Goal: Task Accomplishment & Management: Complete application form

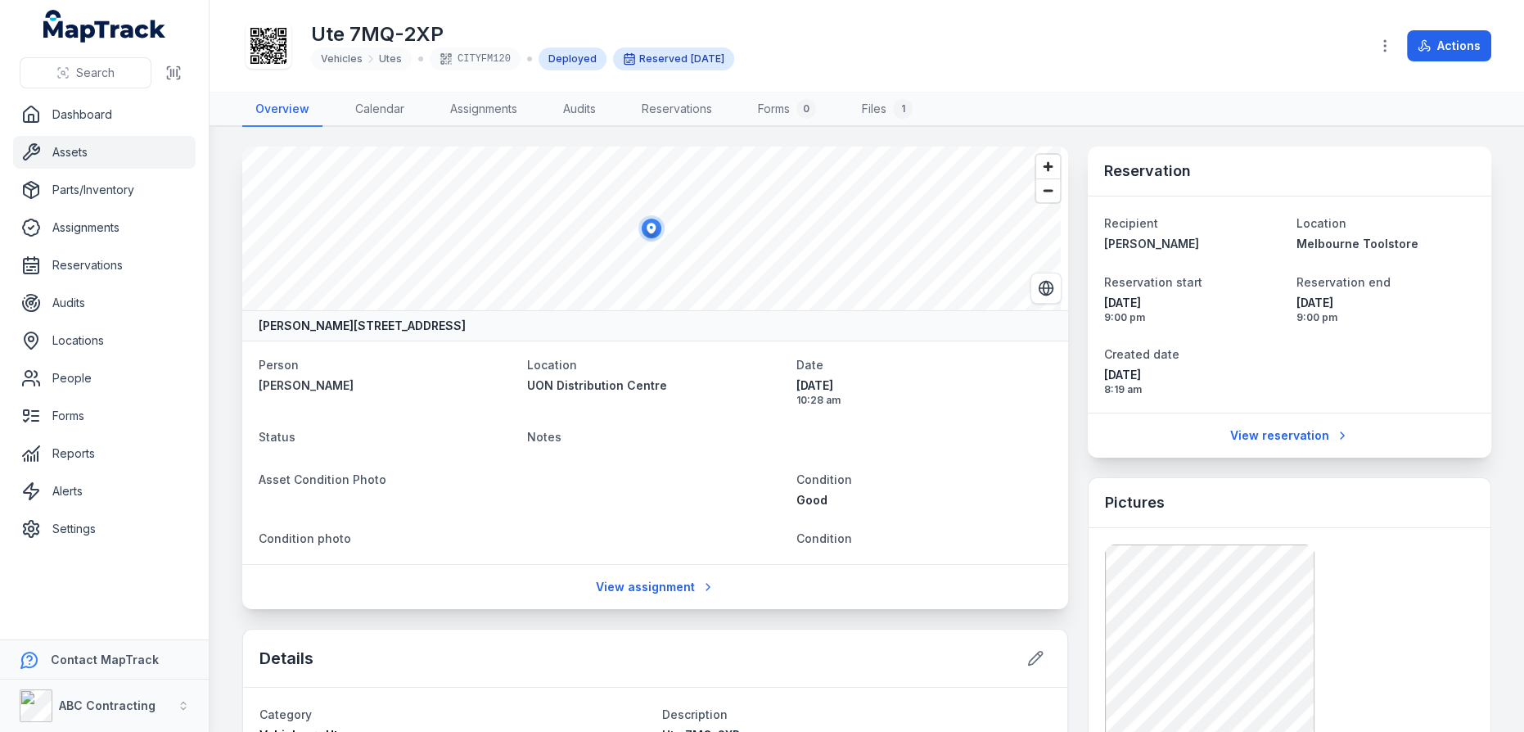
click at [496, 133] on main "Natalie Way, [GEOGRAPHIC_DATA], [GEOGRAPHIC_DATA] 6021, [GEOGRAPHIC_DATA] Perso…" at bounding box center [866, 429] width 1314 height 605
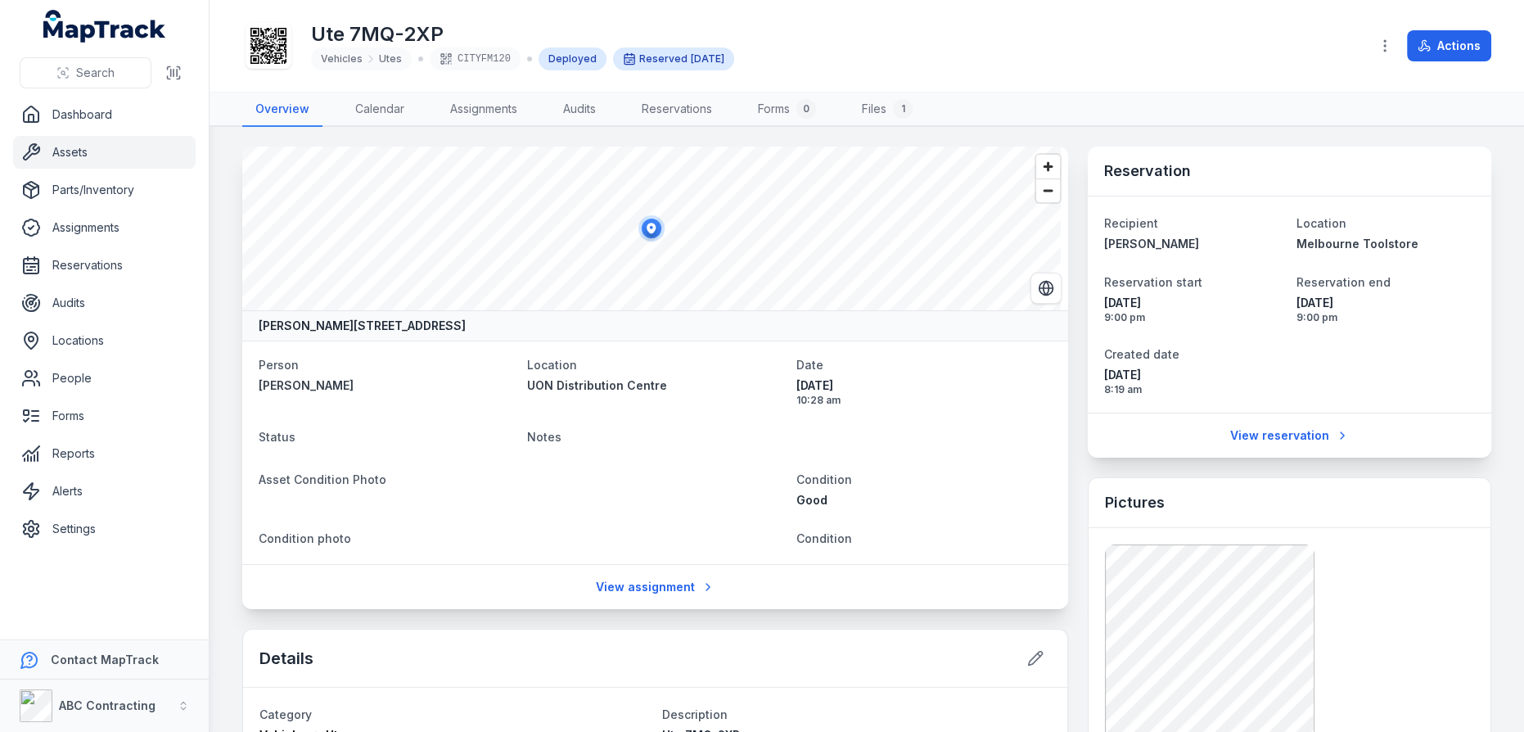
click at [496, 133] on main "Natalie Way, [GEOGRAPHIC_DATA], [GEOGRAPHIC_DATA] 6021, [GEOGRAPHIC_DATA] Perso…" at bounding box center [866, 429] width 1314 height 605
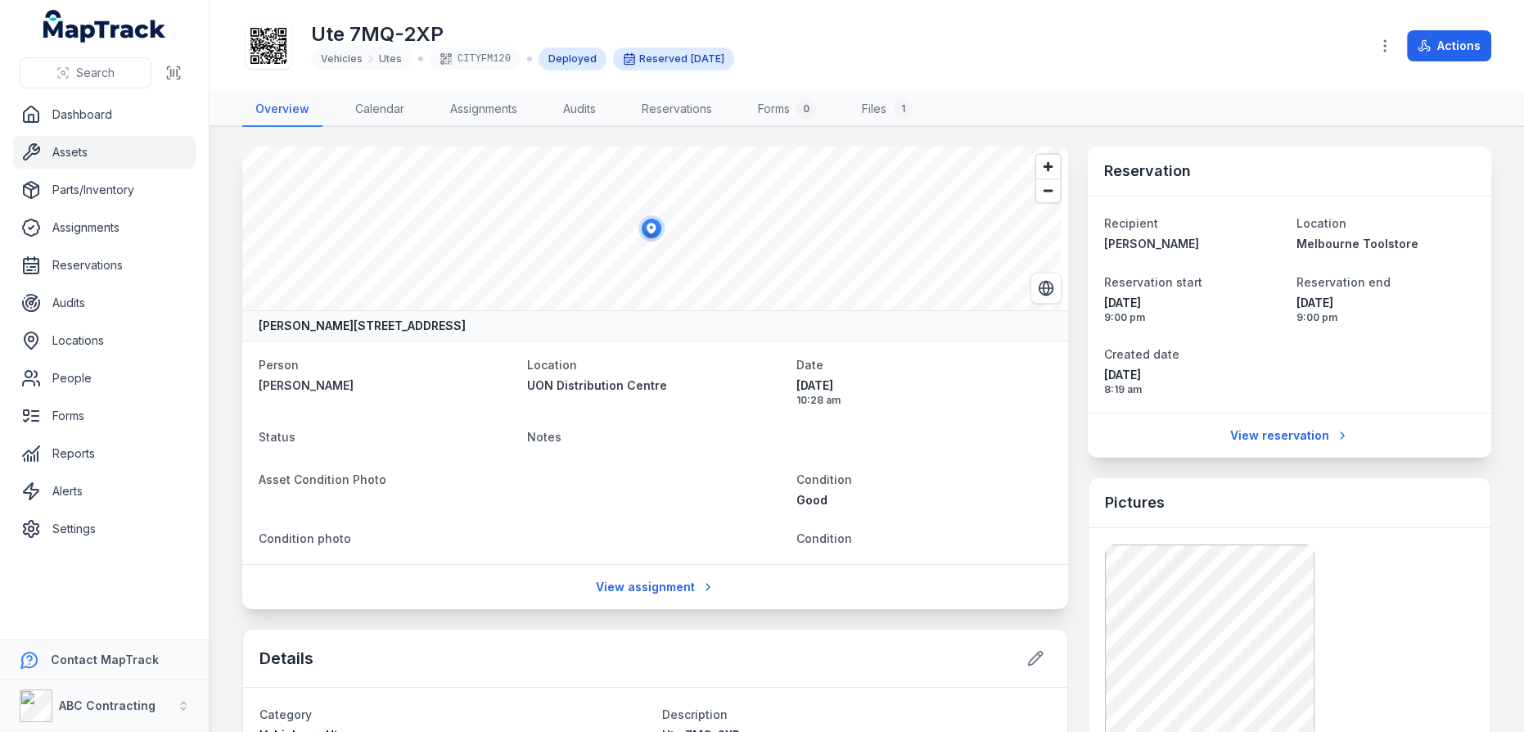
click at [496, 133] on main "Natalie Way, [GEOGRAPHIC_DATA], [GEOGRAPHIC_DATA] 6021, [GEOGRAPHIC_DATA] Perso…" at bounding box center [866, 429] width 1314 height 605
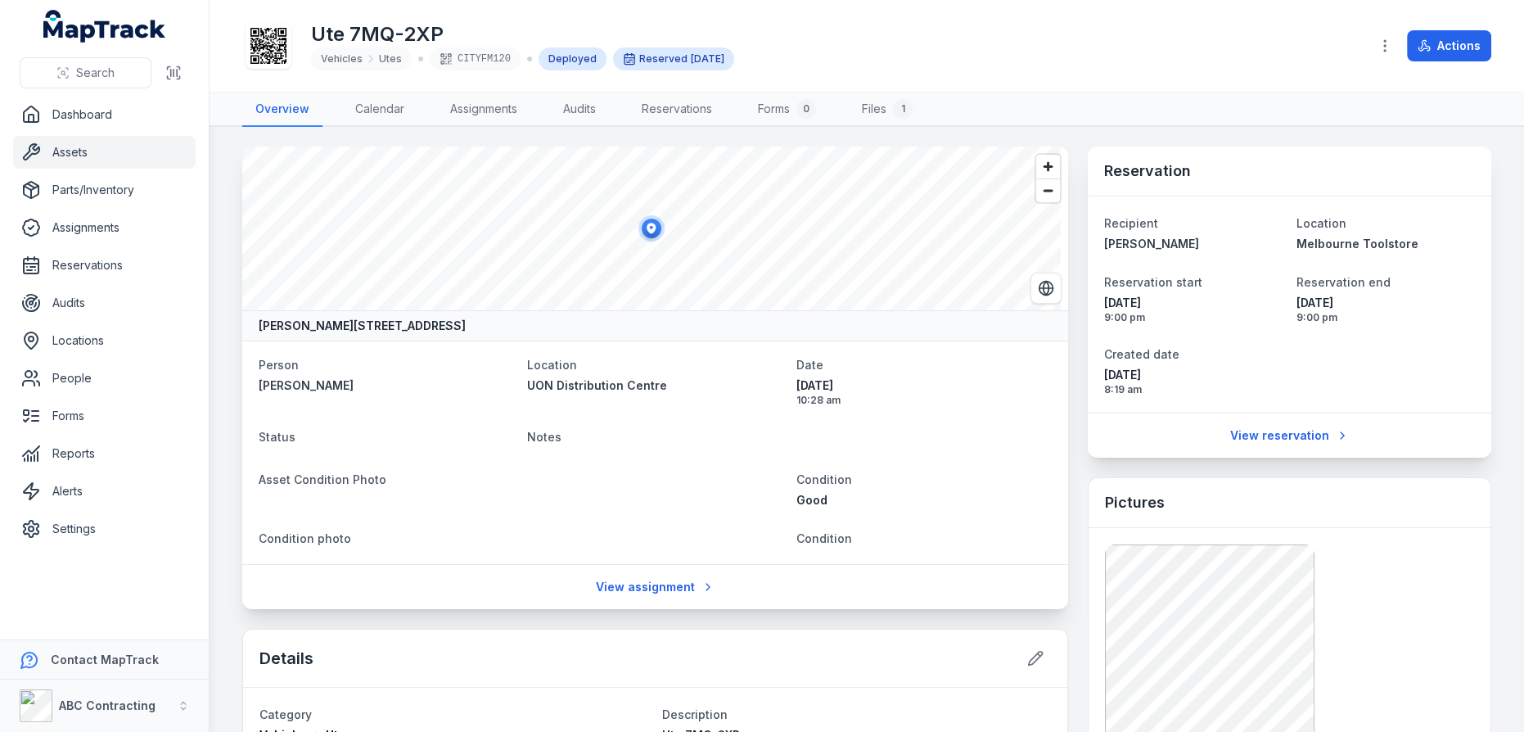
click at [496, 133] on main "Natalie Way, [GEOGRAPHIC_DATA], [GEOGRAPHIC_DATA] 6021, [GEOGRAPHIC_DATA] Perso…" at bounding box center [866, 429] width 1314 height 605
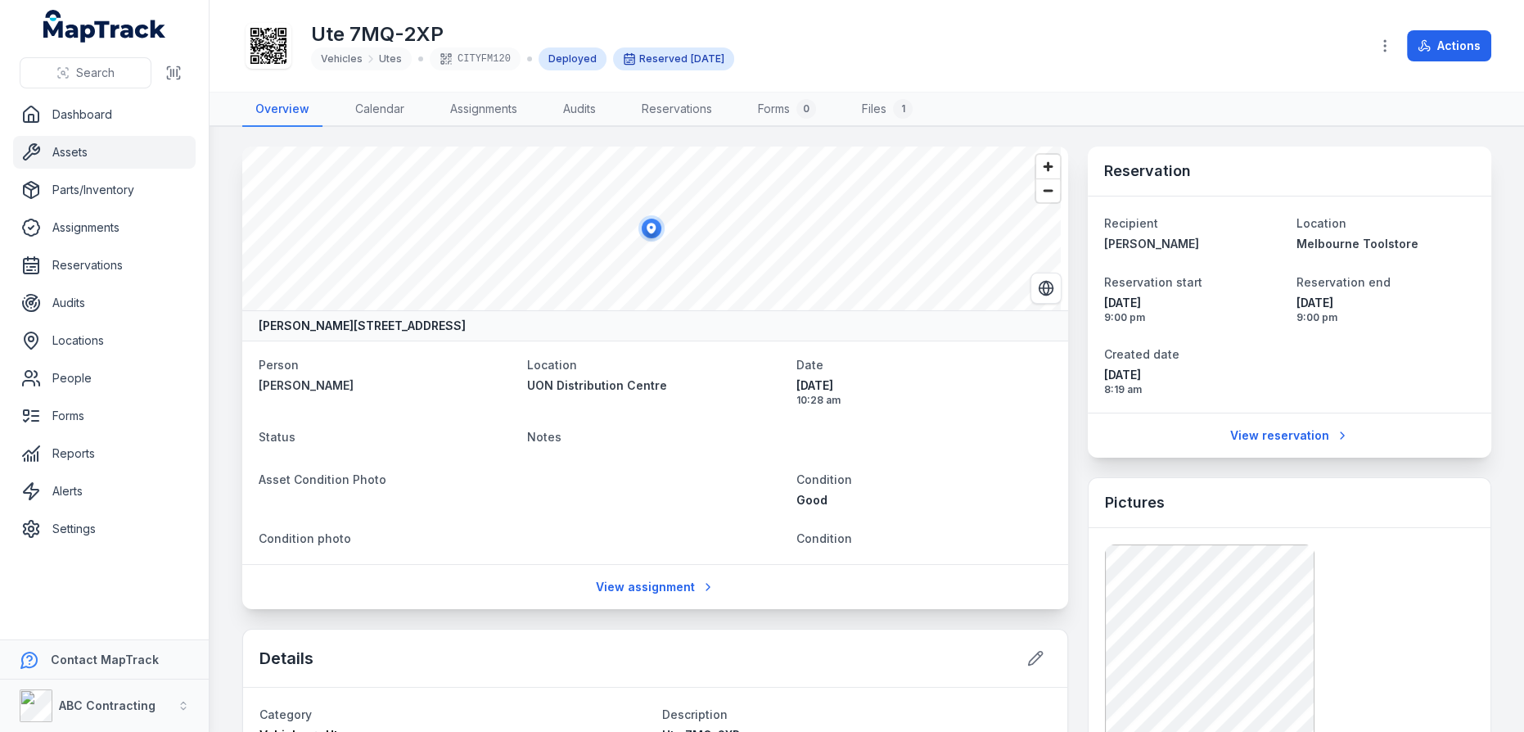
click at [226, 272] on main "Natalie Way, [GEOGRAPHIC_DATA], [GEOGRAPHIC_DATA] 6021, [GEOGRAPHIC_DATA] Perso…" at bounding box center [866, 429] width 1314 height 605
click at [223, 295] on main "Natalie Way, [GEOGRAPHIC_DATA], [GEOGRAPHIC_DATA] 6021, [GEOGRAPHIC_DATA] Perso…" at bounding box center [866, 429] width 1314 height 605
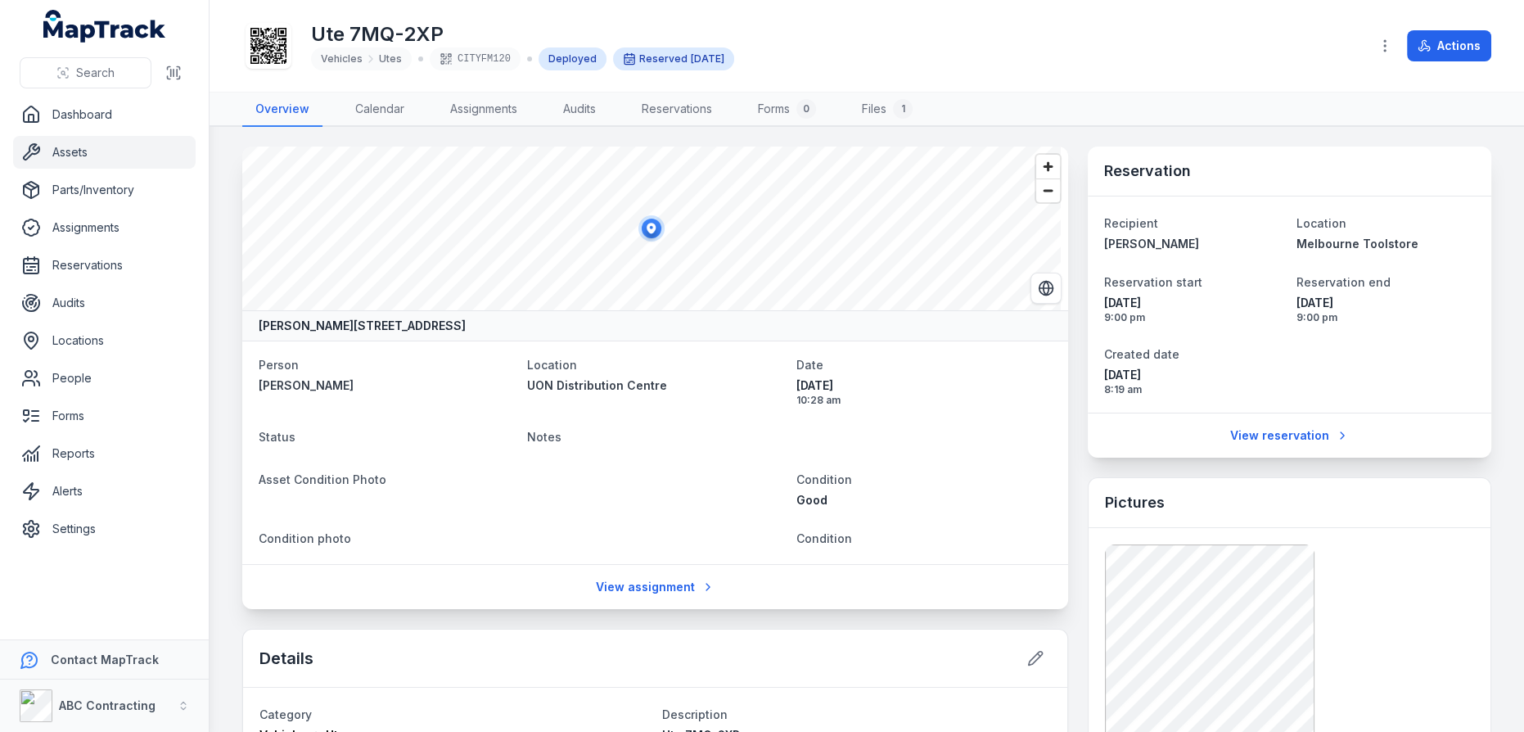
click at [223, 295] on main "Natalie Way, [GEOGRAPHIC_DATA], [GEOGRAPHIC_DATA] 6021, [GEOGRAPHIC_DATA] Perso…" at bounding box center [866, 429] width 1314 height 605
click at [227, 278] on main "Natalie Way, [GEOGRAPHIC_DATA], [GEOGRAPHIC_DATA] 6021, [GEOGRAPHIC_DATA] Perso…" at bounding box center [866, 429] width 1314 height 605
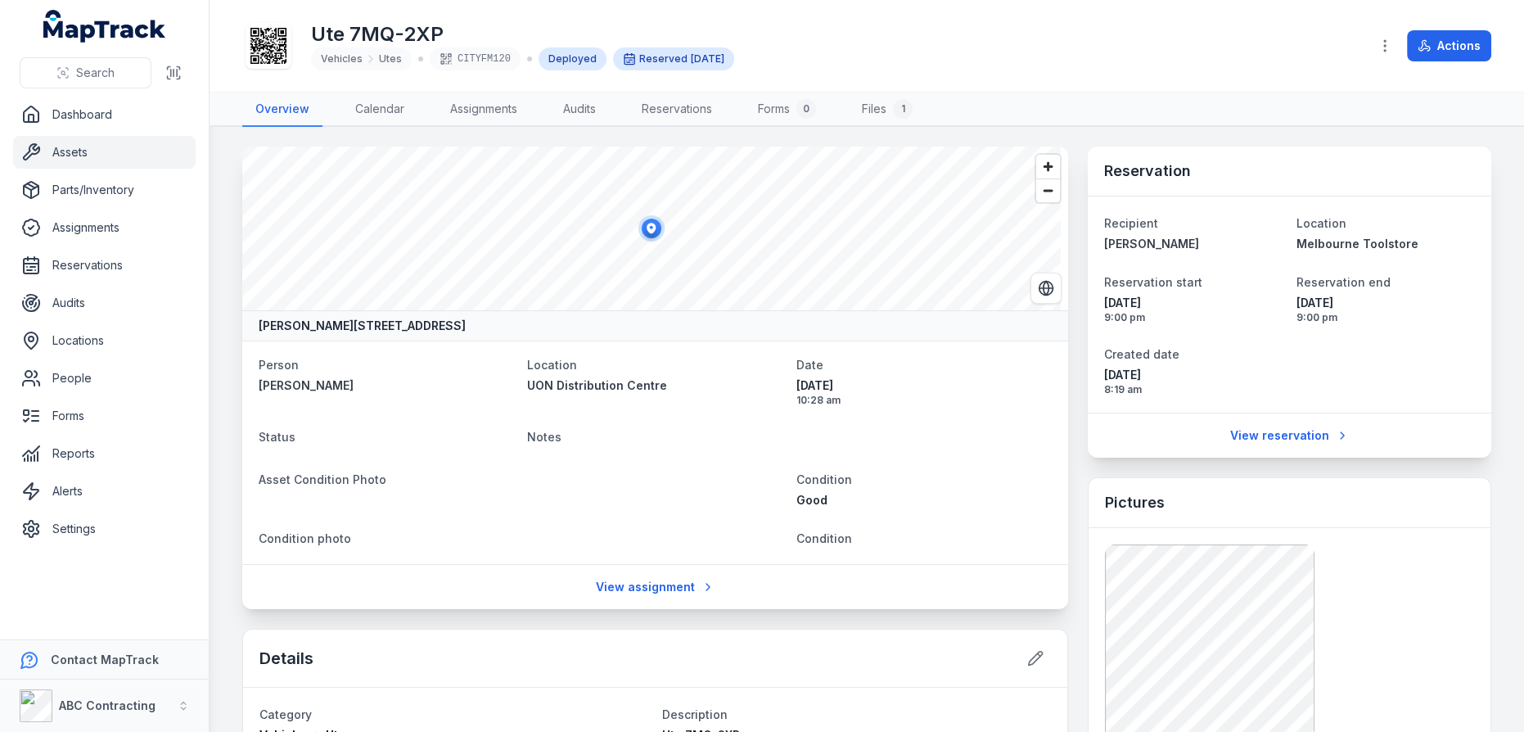
click at [227, 278] on main "Natalie Way, [GEOGRAPHIC_DATA], [GEOGRAPHIC_DATA] 6021, [GEOGRAPHIC_DATA] Perso…" at bounding box center [866, 429] width 1314 height 605
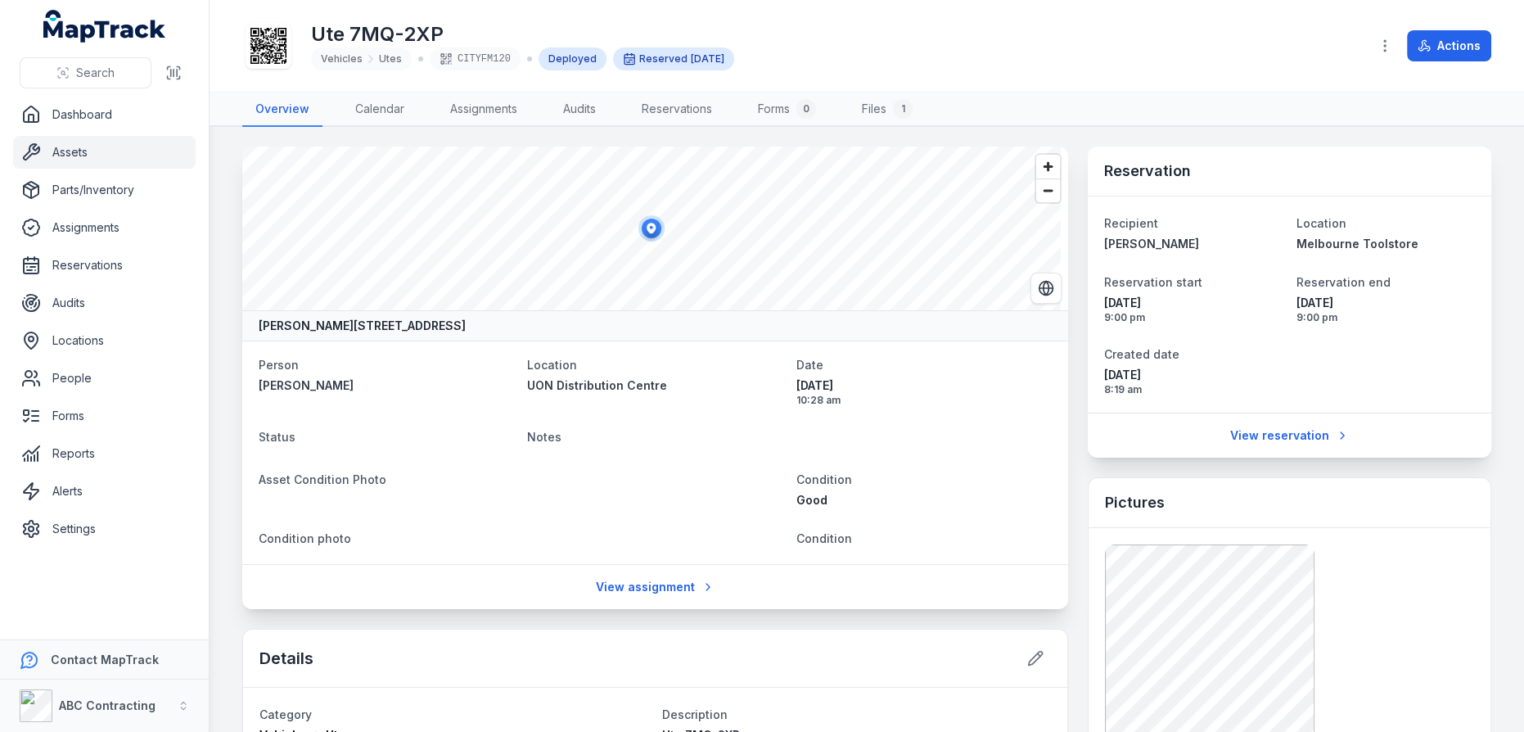
click at [227, 278] on main "Natalie Way, [GEOGRAPHIC_DATA], [GEOGRAPHIC_DATA] 6021, [GEOGRAPHIC_DATA] Perso…" at bounding box center [866, 429] width 1314 height 605
click at [219, 399] on main "Natalie Way, [GEOGRAPHIC_DATA], [GEOGRAPHIC_DATA] 6021, [GEOGRAPHIC_DATA] Perso…" at bounding box center [866, 429] width 1314 height 605
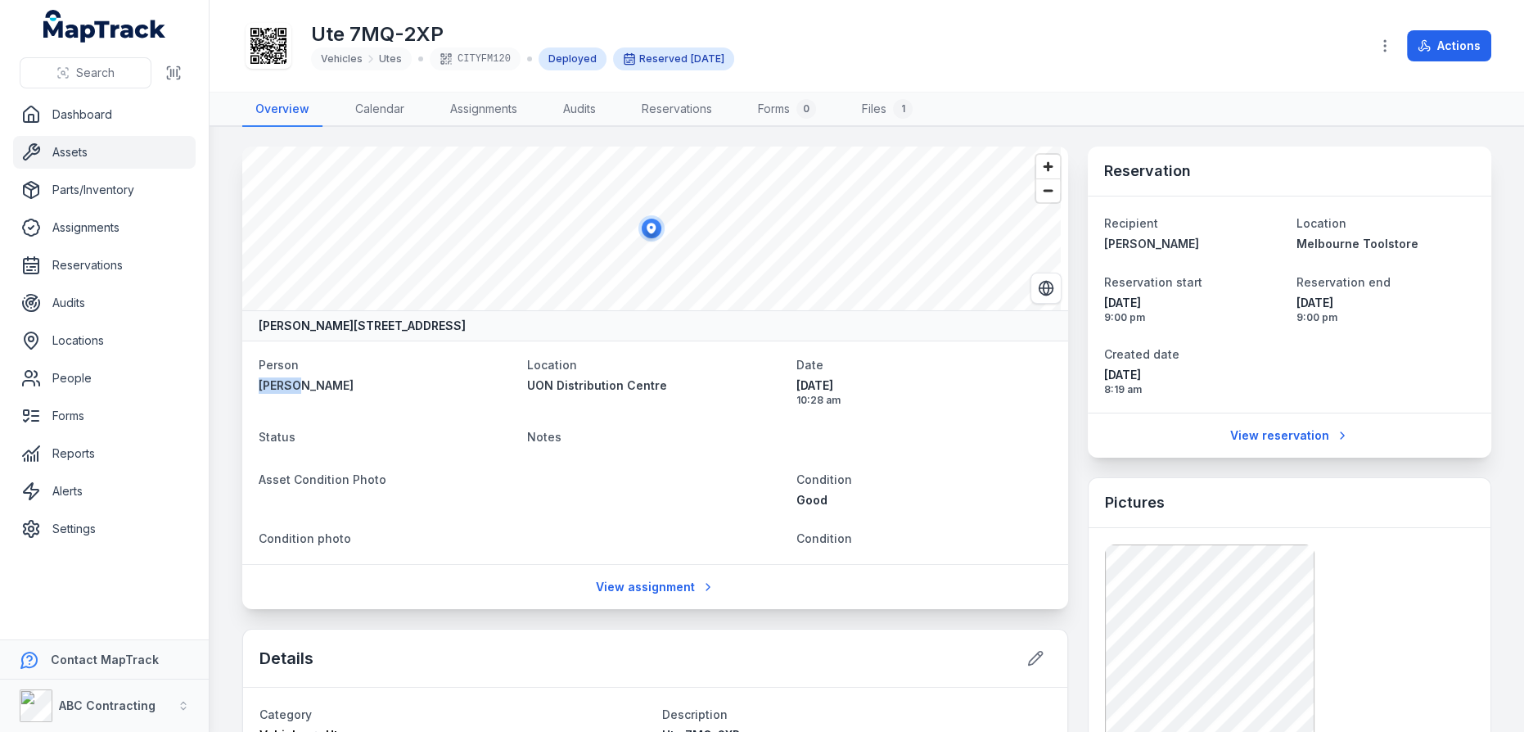
click at [219, 399] on main "Natalie Way, [GEOGRAPHIC_DATA], [GEOGRAPHIC_DATA] 6021, [GEOGRAPHIC_DATA] Perso…" at bounding box center [866, 429] width 1314 height 605
click at [219, 413] on main "Natalie Way, [GEOGRAPHIC_DATA], [GEOGRAPHIC_DATA] 6021, [GEOGRAPHIC_DATA] Perso…" at bounding box center [866, 429] width 1314 height 605
click at [191, 428] on link "Forms" at bounding box center [104, 415] width 182 height 33
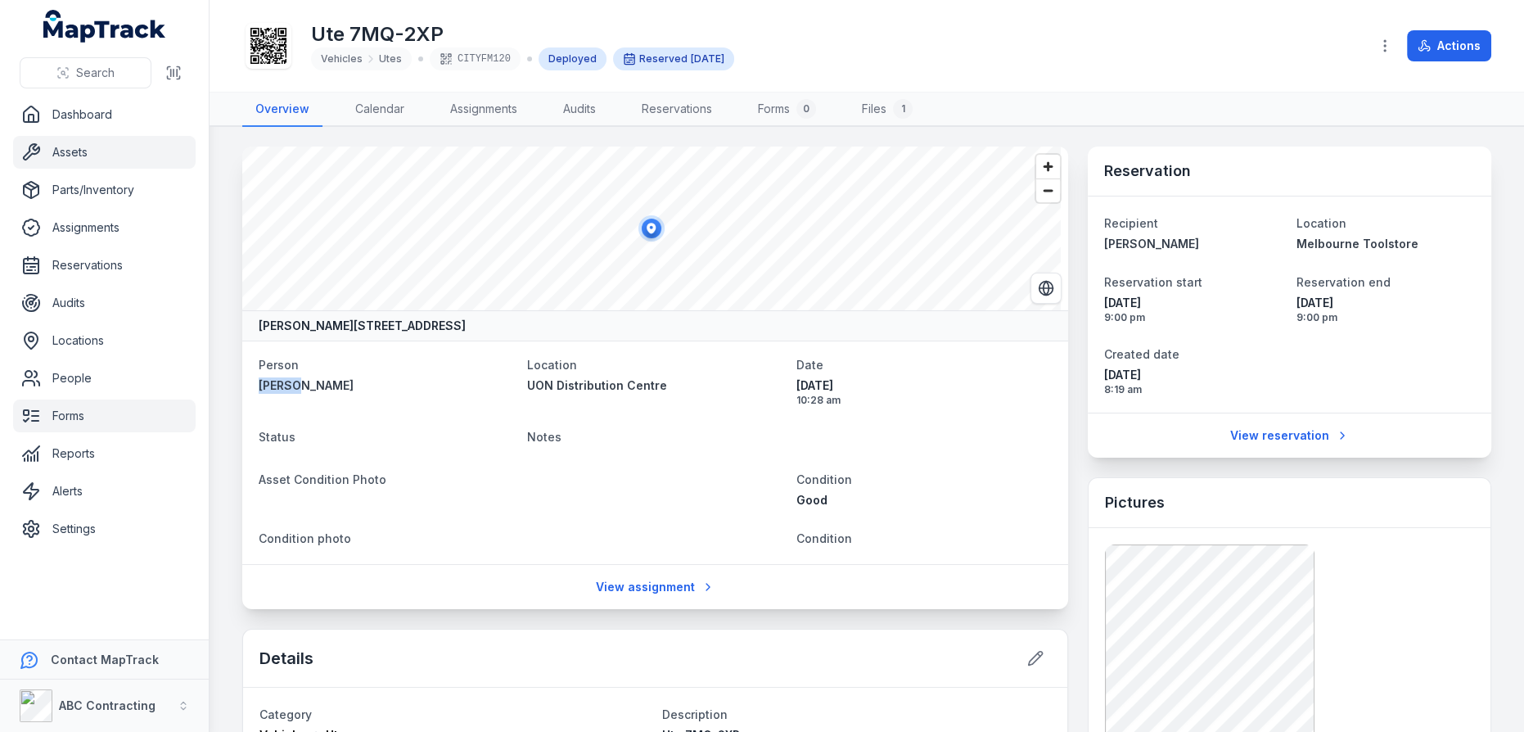
click at [191, 428] on link "Forms" at bounding box center [104, 415] width 182 height 33
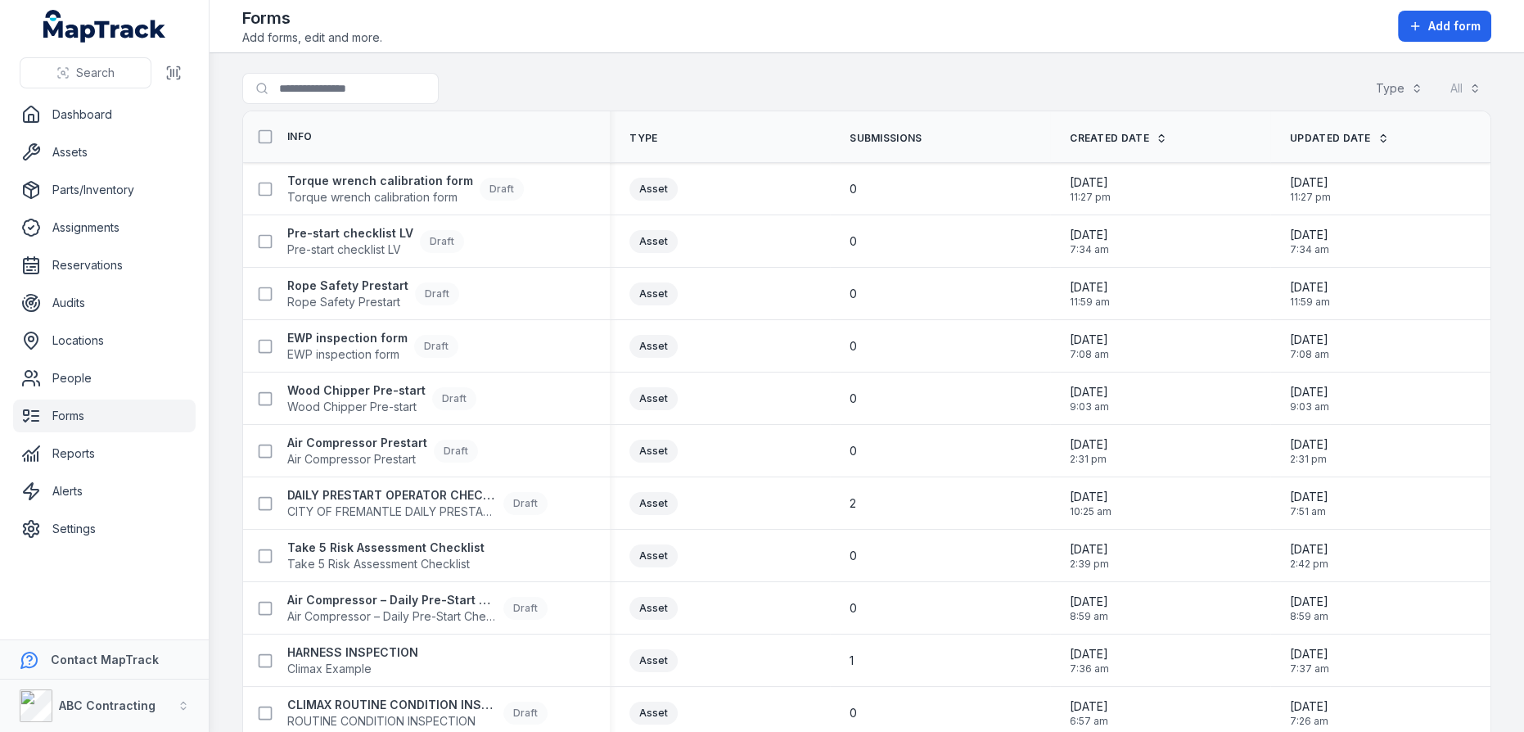
click at [223, 581] on main "Search for forms Type All Info Type Submissions Created Date Updated Date Torqu…" at bounding box center [866, 392] width 1314 height 678
click at [229, 599] on main "Search for forms Type All Info Type Submissions Created Date Updated Date Torqu…" at bounding box center [866, 392] width 1314 height 678
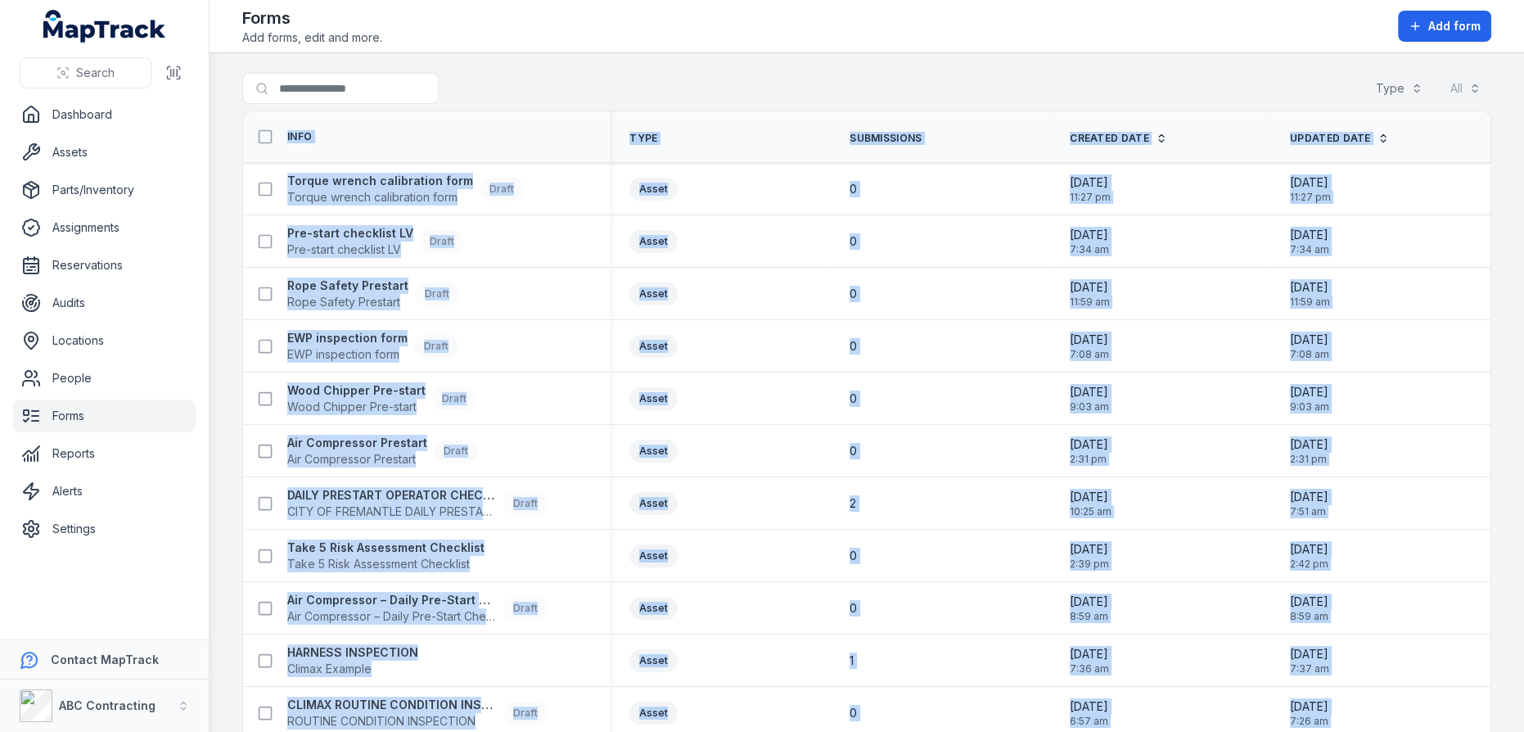
click at [229, 599] on main "Search for forms Type All Info Type Submissions Created Date Updated Date Torqu…" at bounding box center [866, 392] width 1314 height 678
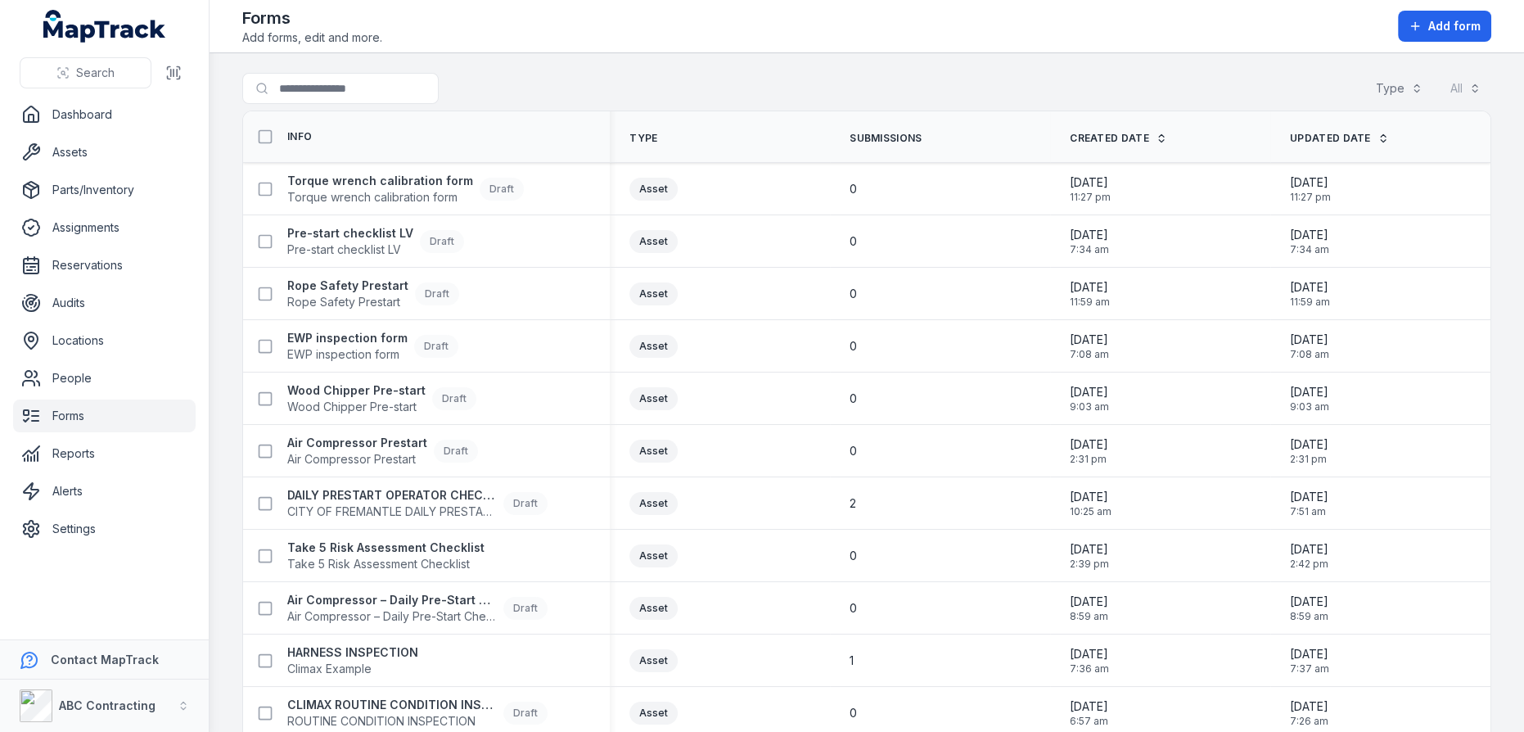
click at [229, 600] on main "Search for forms Type All Info Type Submissions Created Date Updated Date Torqu…" at bounding box center [866, 392] width 1314 height 678
click at [231, 611] on main "Search for forms Type All Info Type Submissions Created Date Updated Date Torqu…" at bounding box center [866, 392] width 1314 height 678
click at [233, 621] on main "Search for forms Type All Info Type Submissions Created Date Updated Date Torqu…" at bounding box center [866, 392] width 1314 height 678
click at [883, 77] on div "Search for forms Type All" at bounding box center [866, 92] width 1249 height 38
click at [1051, 39] on div "Forms Add forms, edit and more. Add form" at bounding box center [866, 26] width 1249 height 39
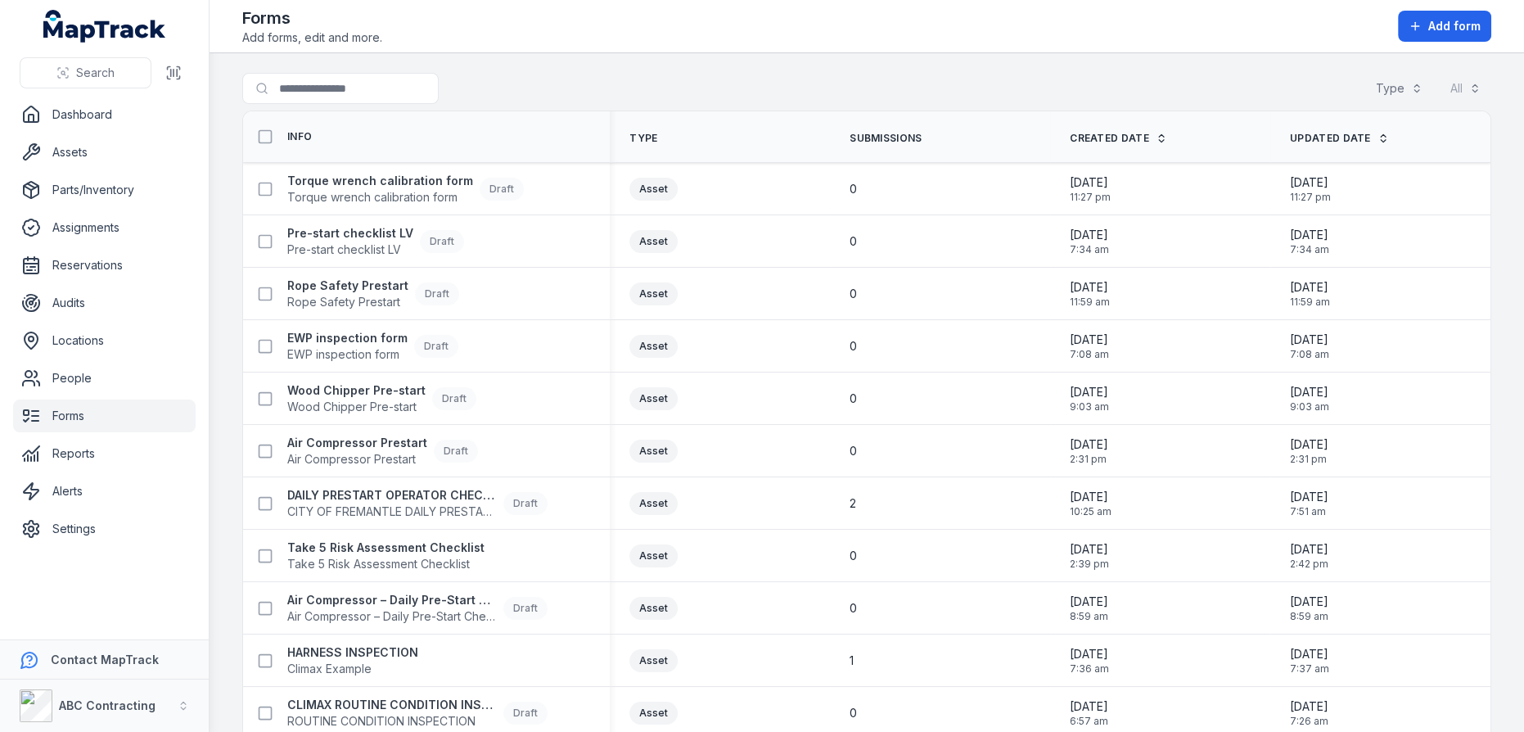
click at [1095, 23] on div "Forms Add forms, edit and more. Add form" at bounding box center [866, 26] width 1249 height 39
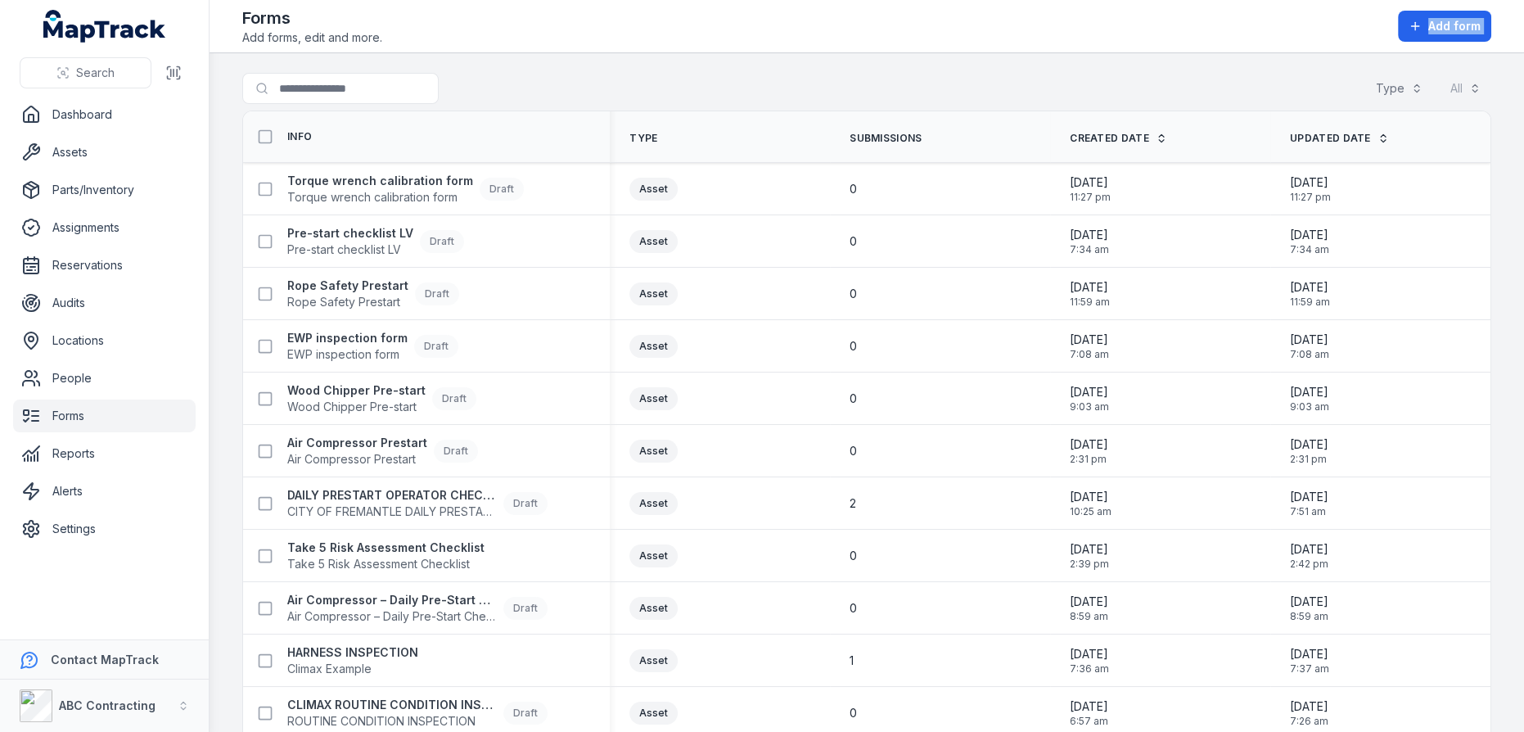
click at [1095, 23] on div "Forms Add forms, edit and more. Add form" at bounding box center [866, 26] width 1249 height 39
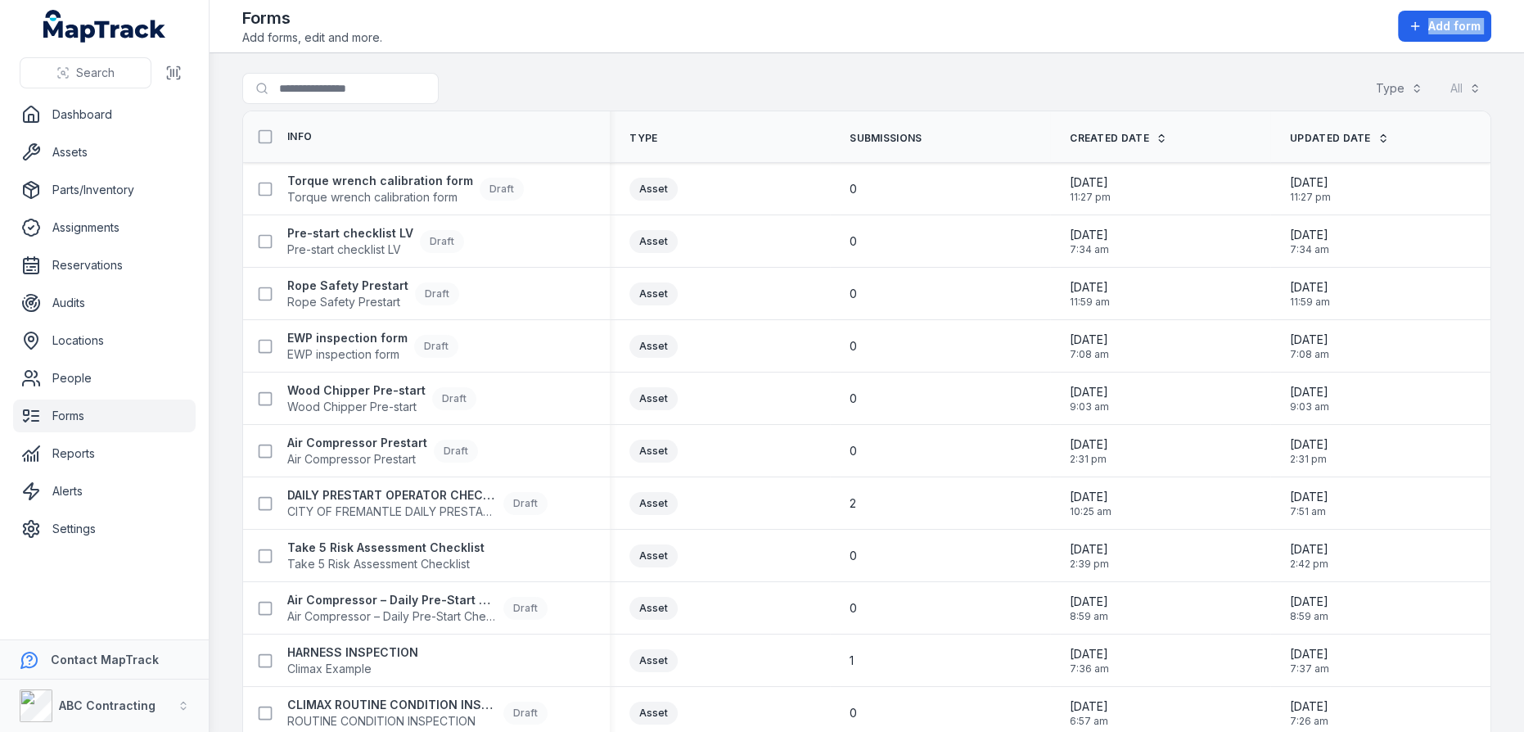
click at [1095, 23] on div "Forms Add forms, edit and more. Add form" at bounding box center [866, 26] width 1249 height 39
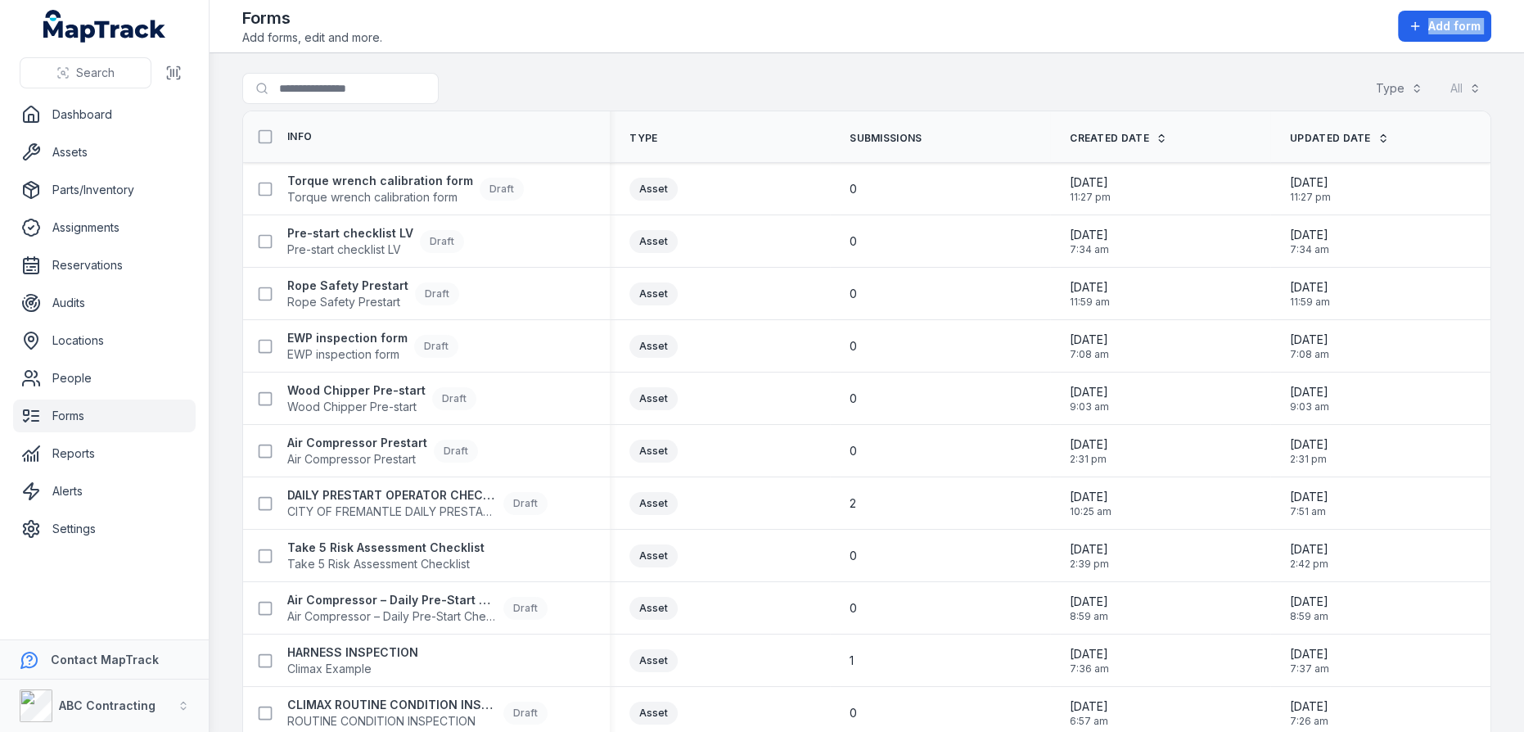
click at [1095, 23] on div "Forms Add forms, edit and more. Add form" at bounding box center [866, 26] width 1249 height 39
click at [1079, 27] on div "Forms Add forms, edit and more. Add form" at bounding box center [866, 26] width 1249 height 39
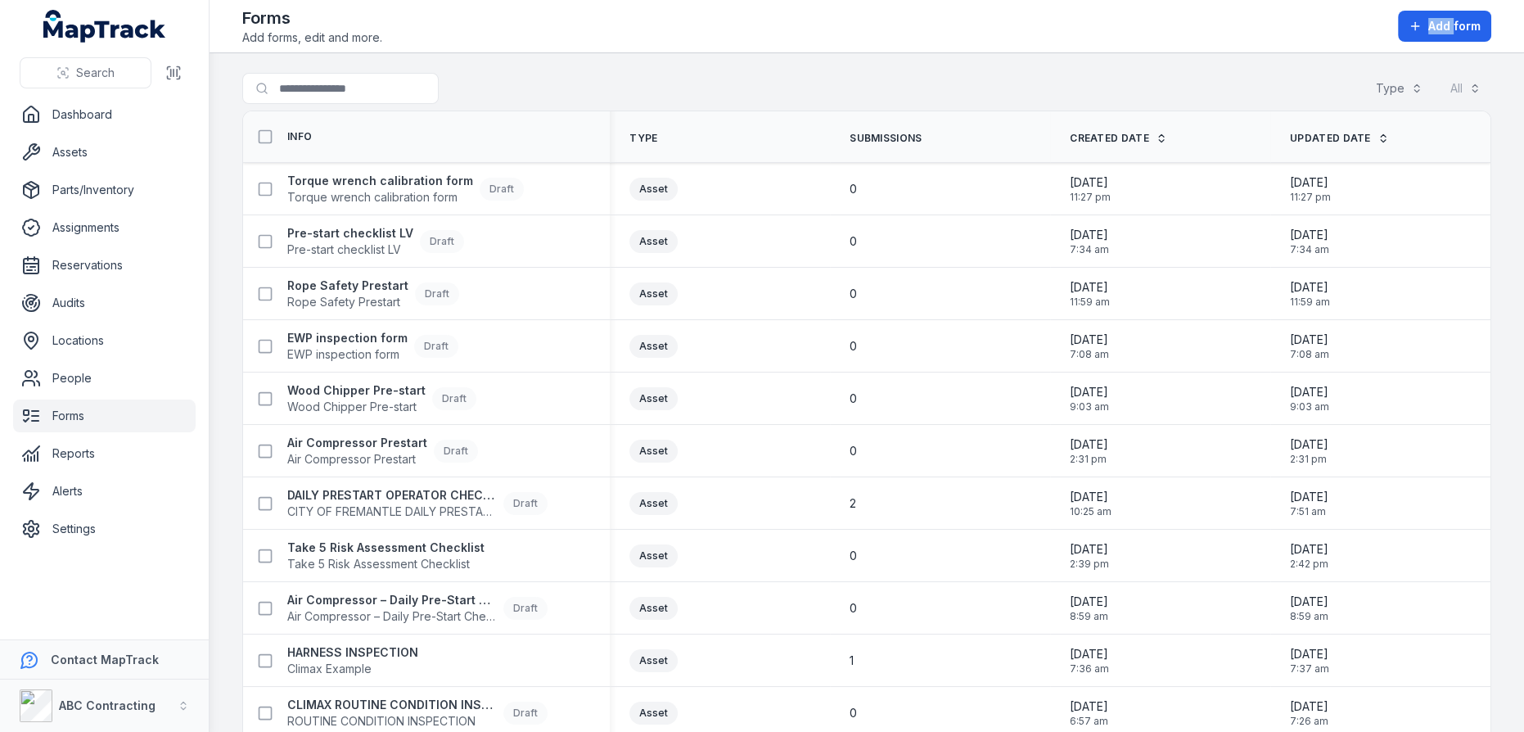
click at [1079, 27] on div "Forms Add forms, edit and more. Add form" at bounding box center [866, 26] width 1249 height 39
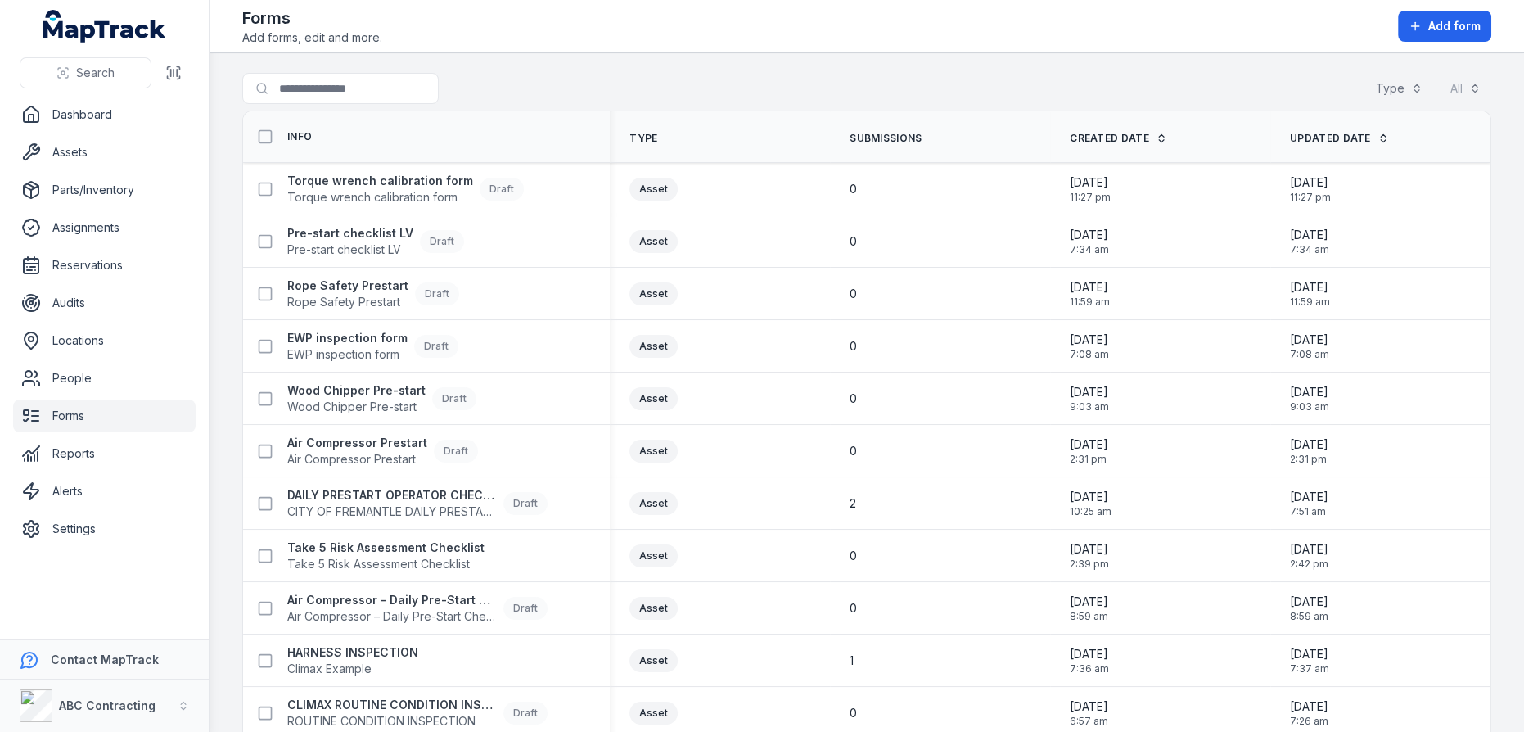
click at [1079, 27] on div "Forms Add forms, edit and more. Add form" at bounding box center [866, 26] width 1249 height 39
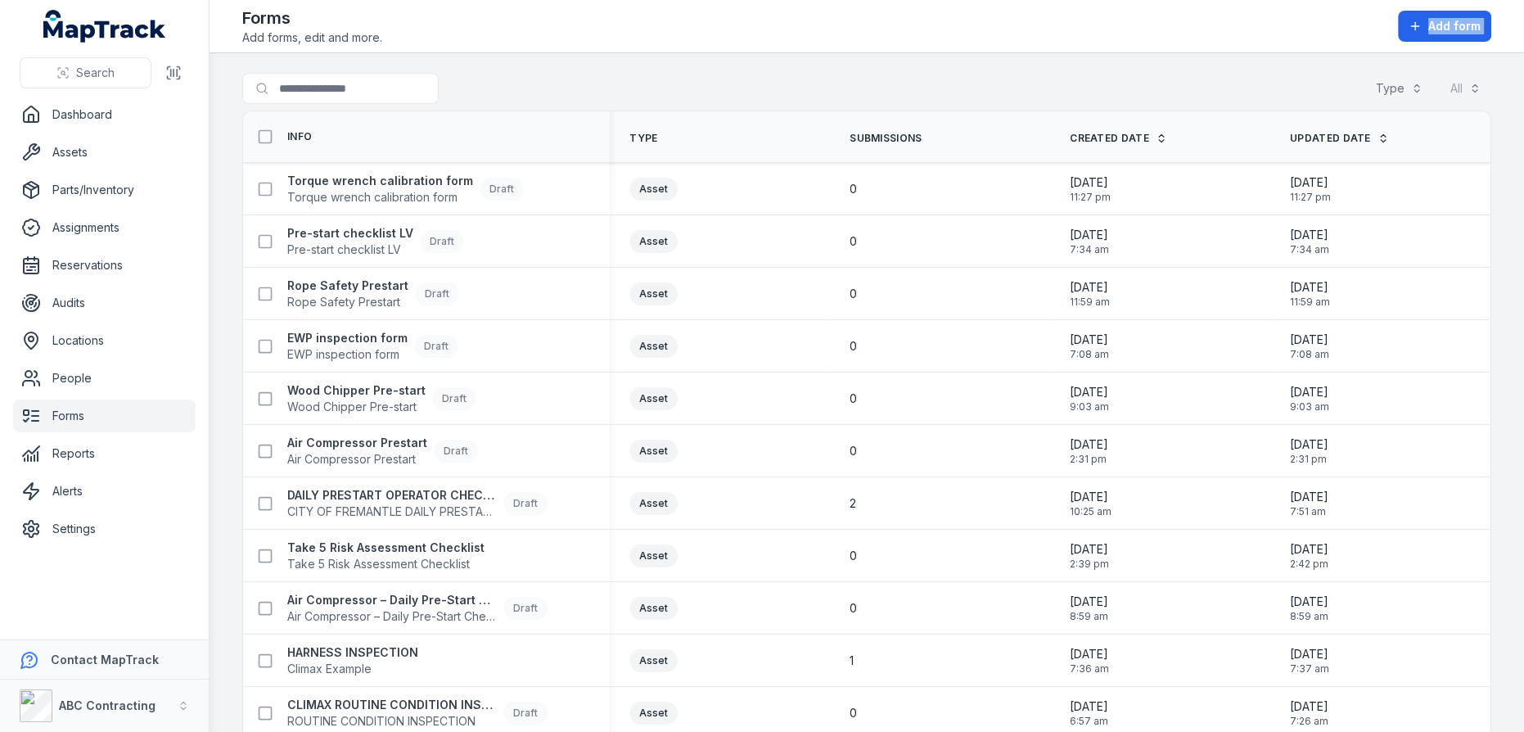
click at [1079, 27] on div "Forms Add forms, edit and more. Add form" at bounding box center [866, 26] width 1249 height 39
click at [916, 92] on div "Search for forms Type All" at bounding box center [866, 92] width 1249 height 38
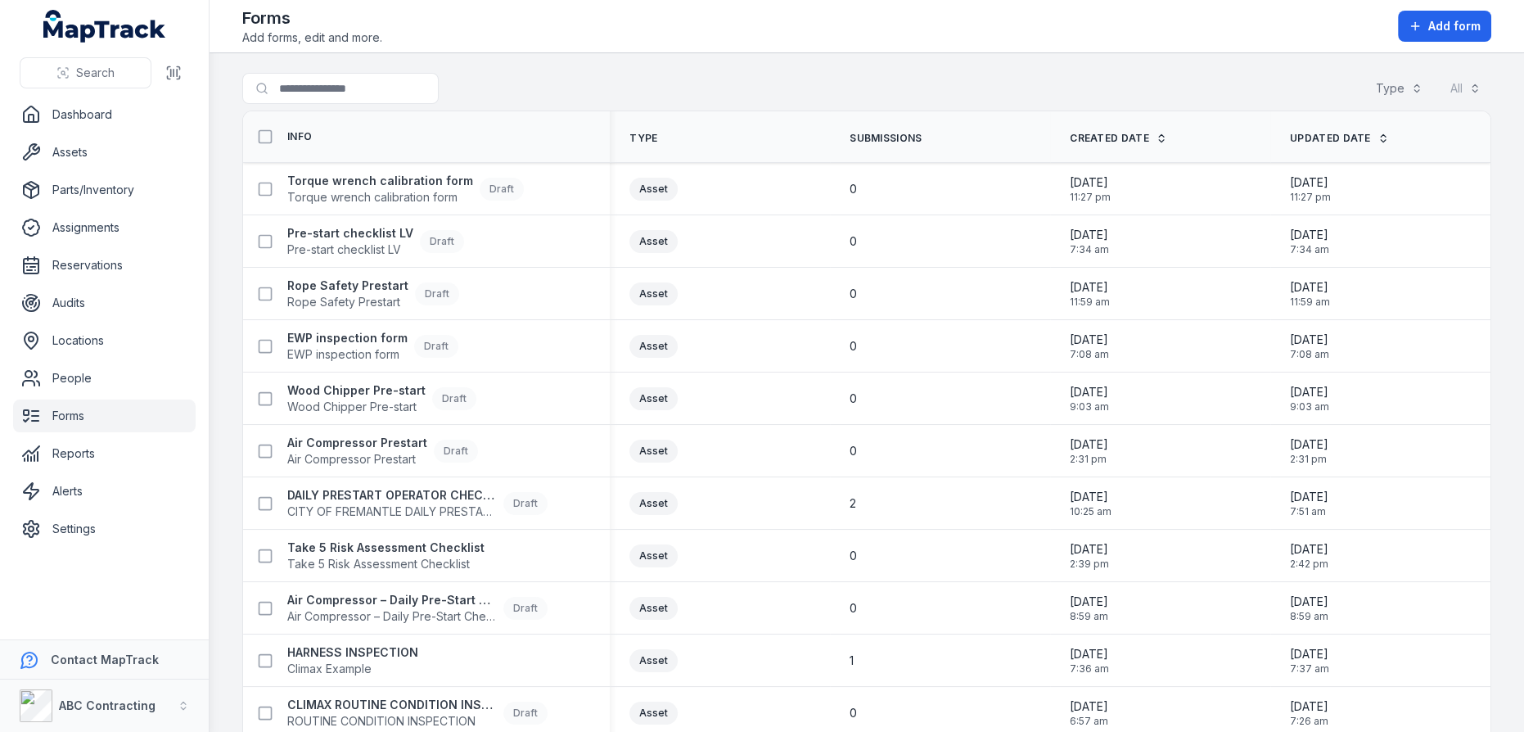
click at [916, 92] on div "Search for forms Type All" at bounding box center [866, 92] width 1249 height 38
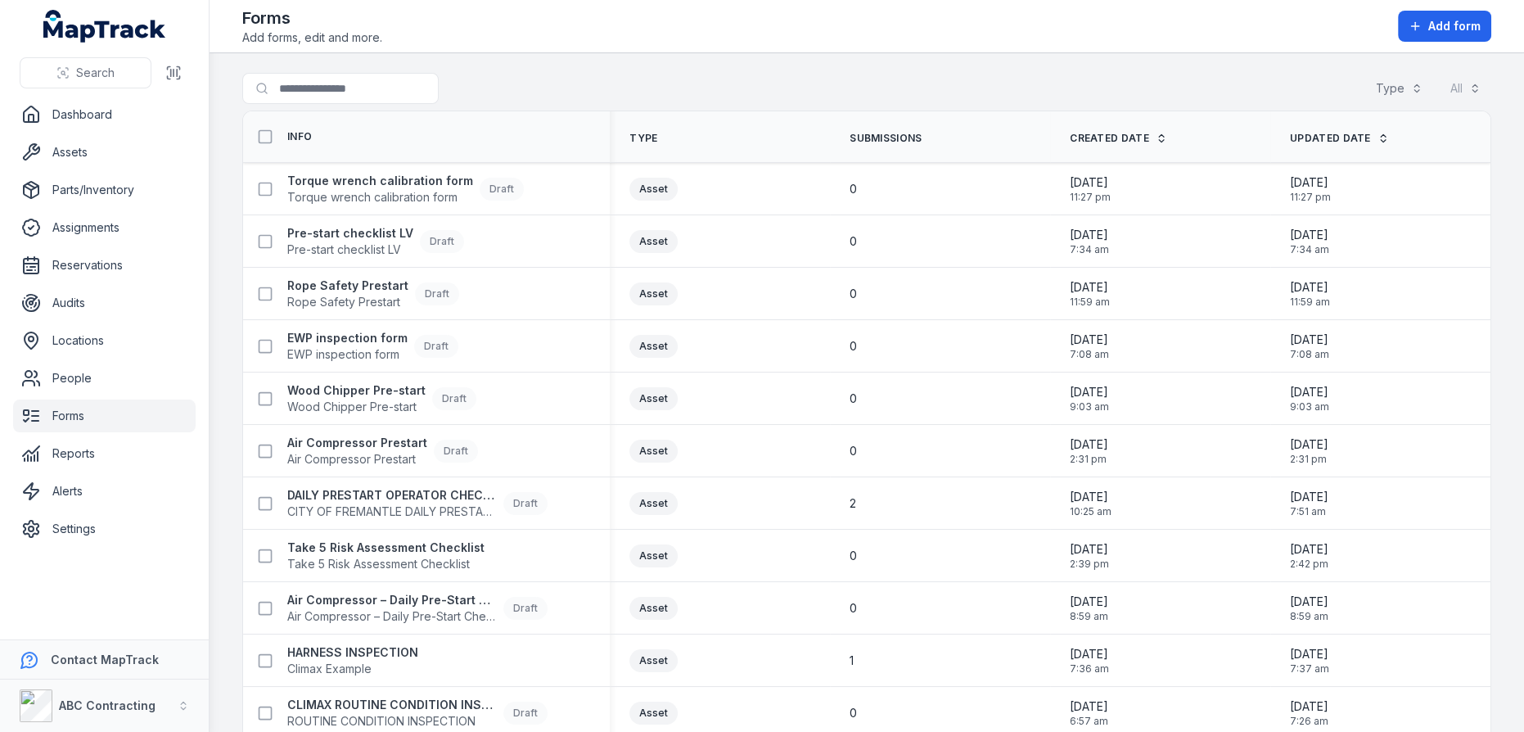
click at [916, 92] on div "Search for forms Type All" at bounding box center [866, 92] width 1249 height 38
click at [915, 95] on div "Search for forms Type All" at bounding box center [866, 92] width 1249 height 38
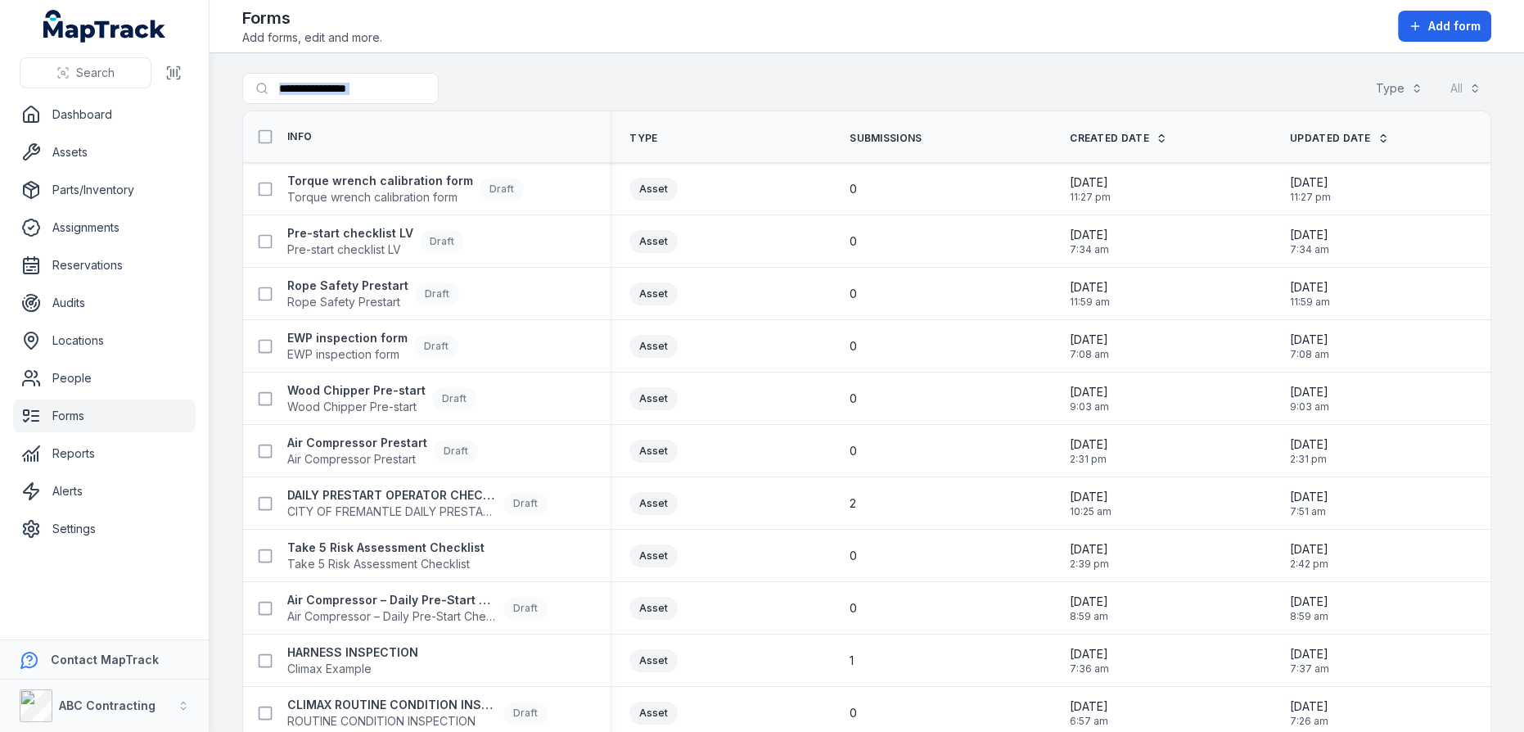
click at [915, 95] on div "Search for forms Type All" at bounding box center [866, 92] width 1249 height 38
click at [911, 95] on div "Search for forms Type All" at bounding box center [866, 92] width 1249 height 38
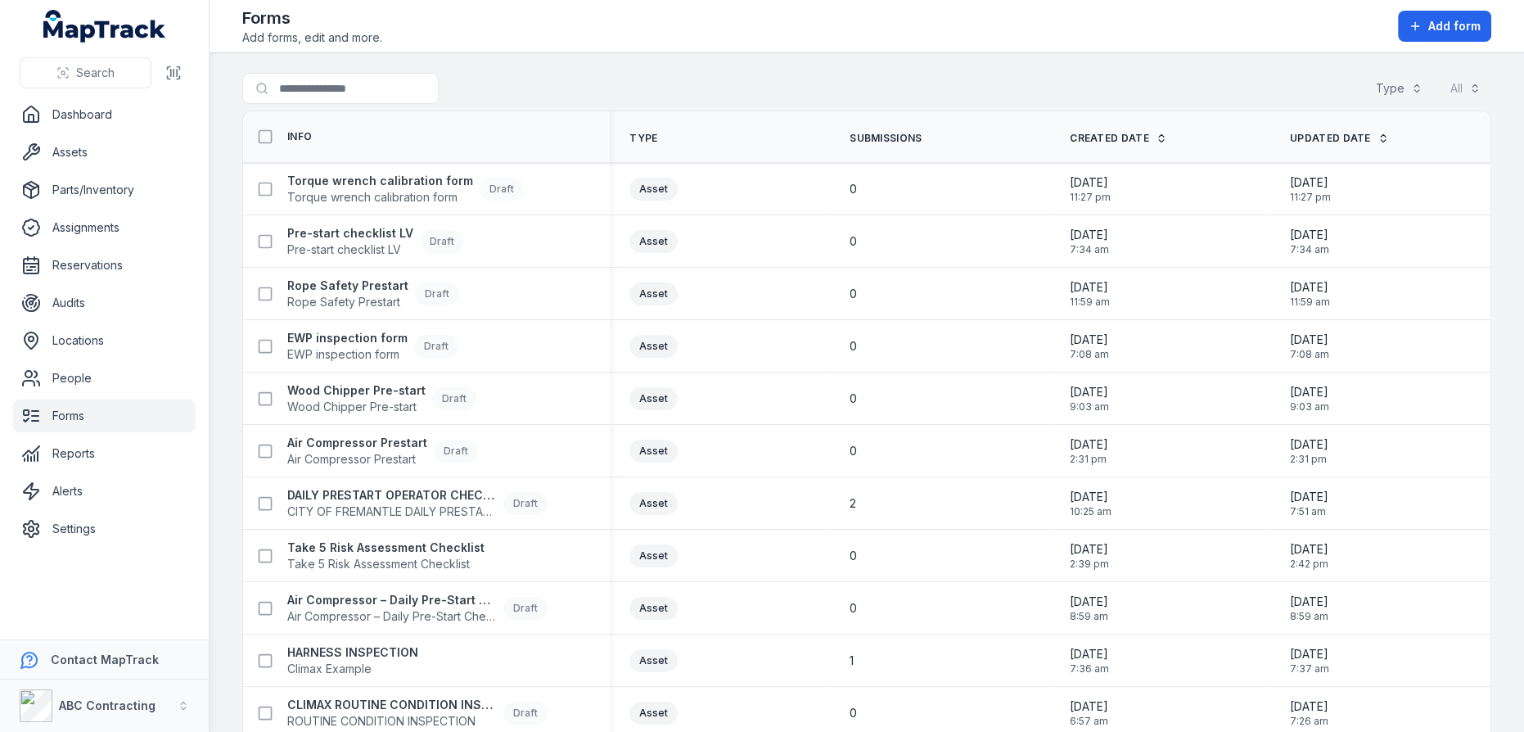
click at [911, 95] on div "Search for forms Type All" at bounding box center [866, 92] width 1249 height 38
click at [1065, 30] on div "Forms Add forms, edit and more. Add form" at bounding box center [866, 26] width 1249 height 39
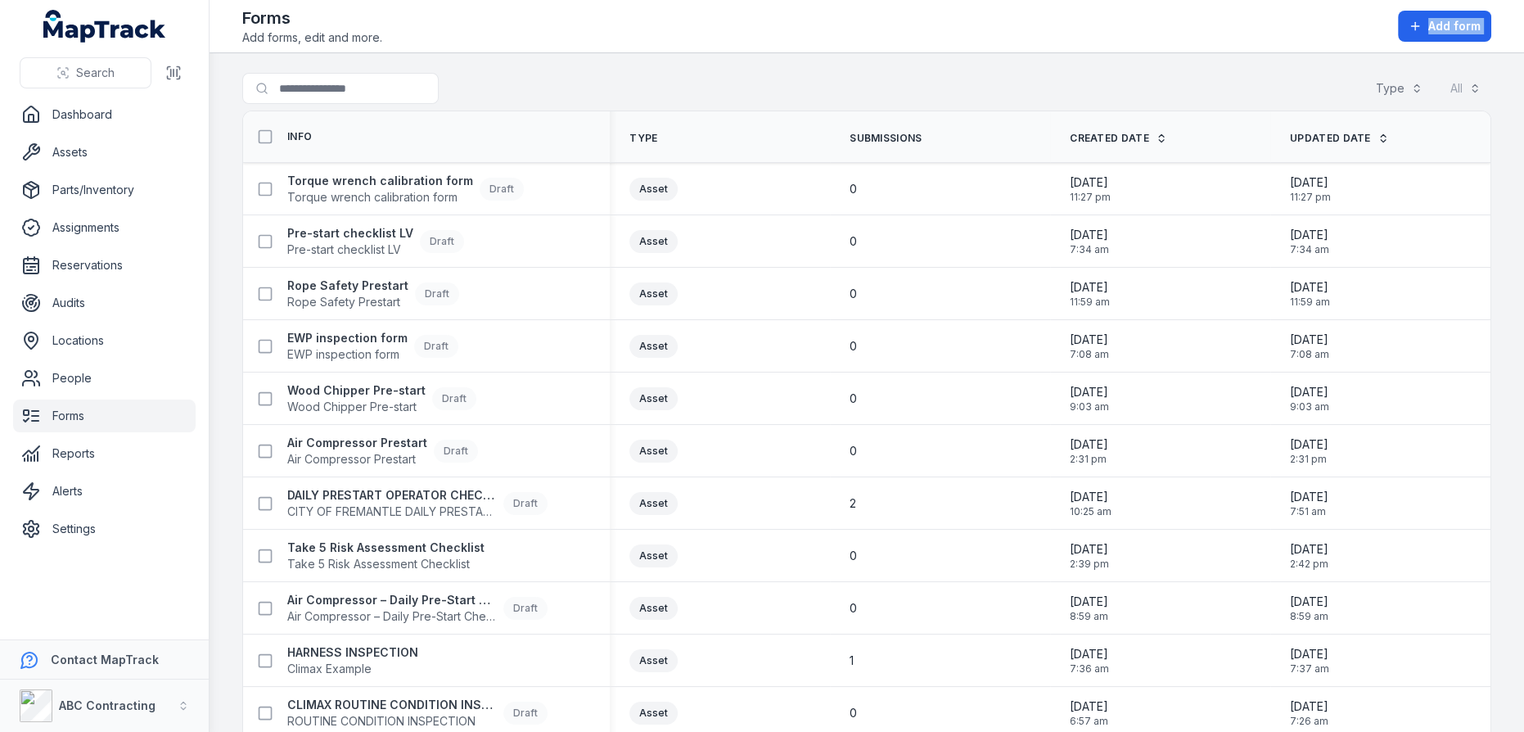
click at [1065, 30] on div "Forms Add forms, edit and more. Add form" at bounding box center [866, 26] width 1249 height 39
click at [1066, 30] on div "Forms Add forms, edit and more. Add form" at bounding box center [866, 26] width 1249 height 39
click at [1066, 34] on div "Forms Add forms, edit and more. Add form" at bounding box center [866, 26] width 1249 height 39
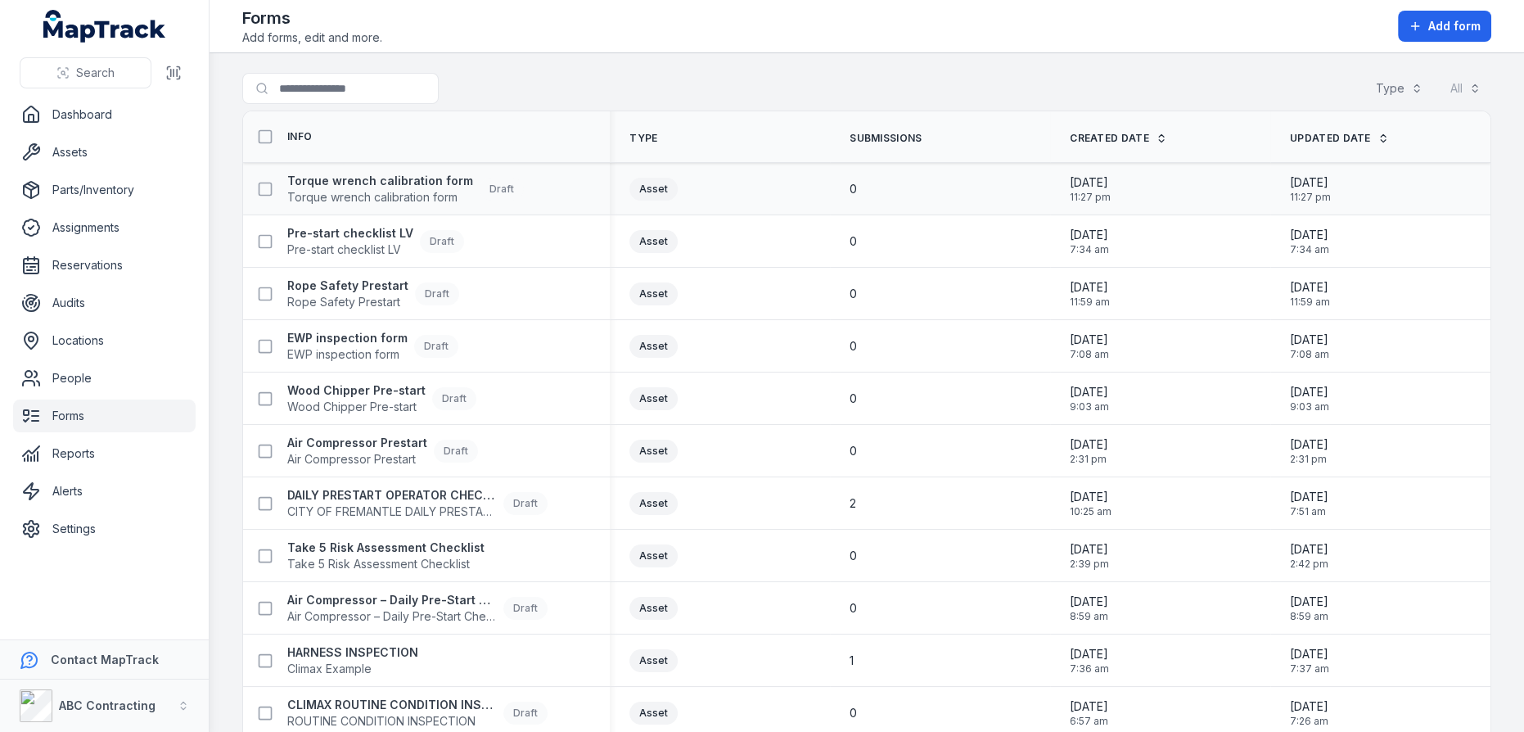
click at [771, 167] on td "Asset" at bounding box center [720, 189] width 220 height 52
click at [885, 83] on div "Search for forms Type All" at bounding box center [866, 92] width 1249 height 38
click at [928, 29] on div "Forms Add forms, edit and more. Add form" at bounding box center [866, 26] width 1249 height 39
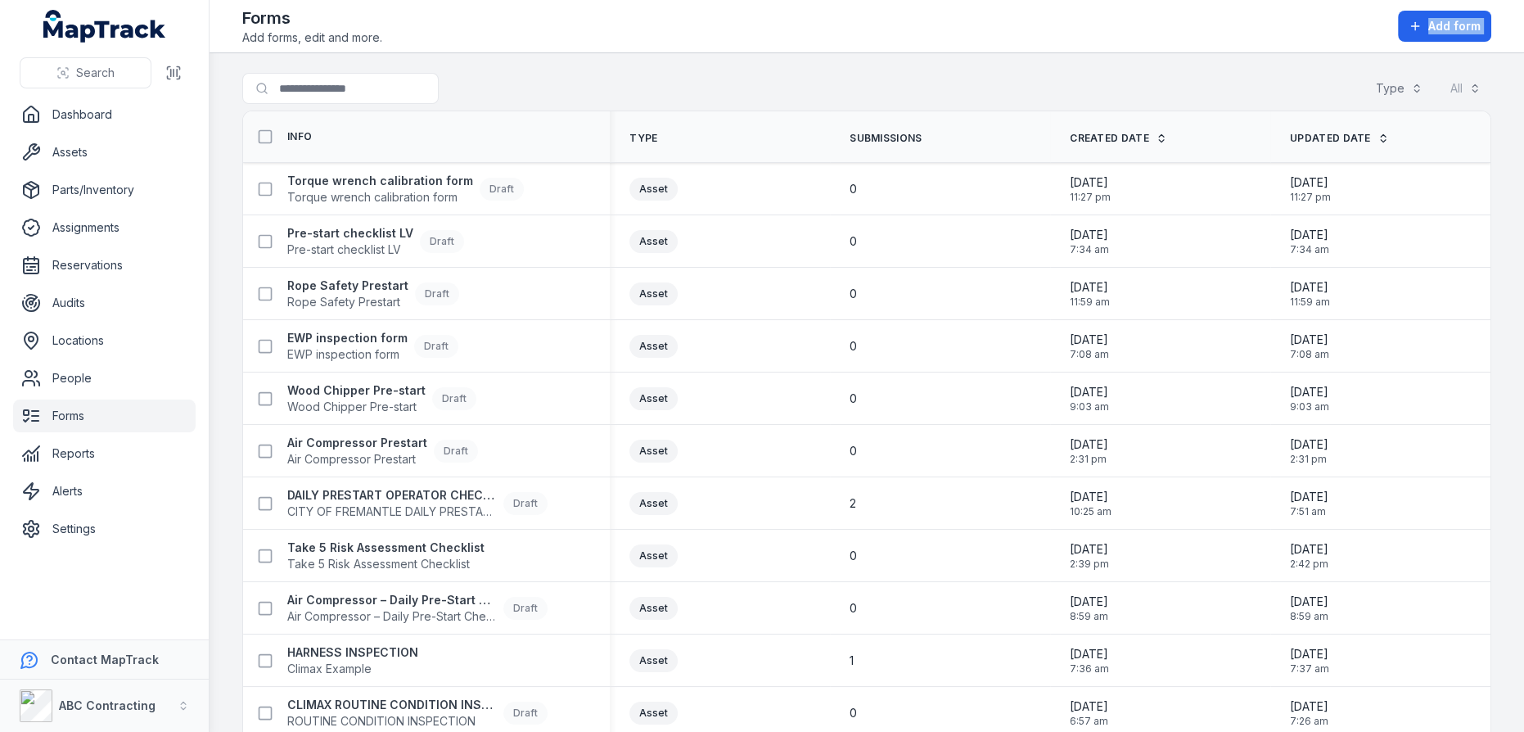
click at [928, 29] on div "Forms Add forms, edit and more. Add form" at bounding box center [866, 26] width 1249 height 39
click at [928, 28] on div "Forms Add forms, edit and more. Add form" at bounding box center [866, 26] width 1249 height 39
click at [930, 29] on div "Forms Add forms, edit and more. Add form" at bounding box center [866, 26] width 1249 height 39
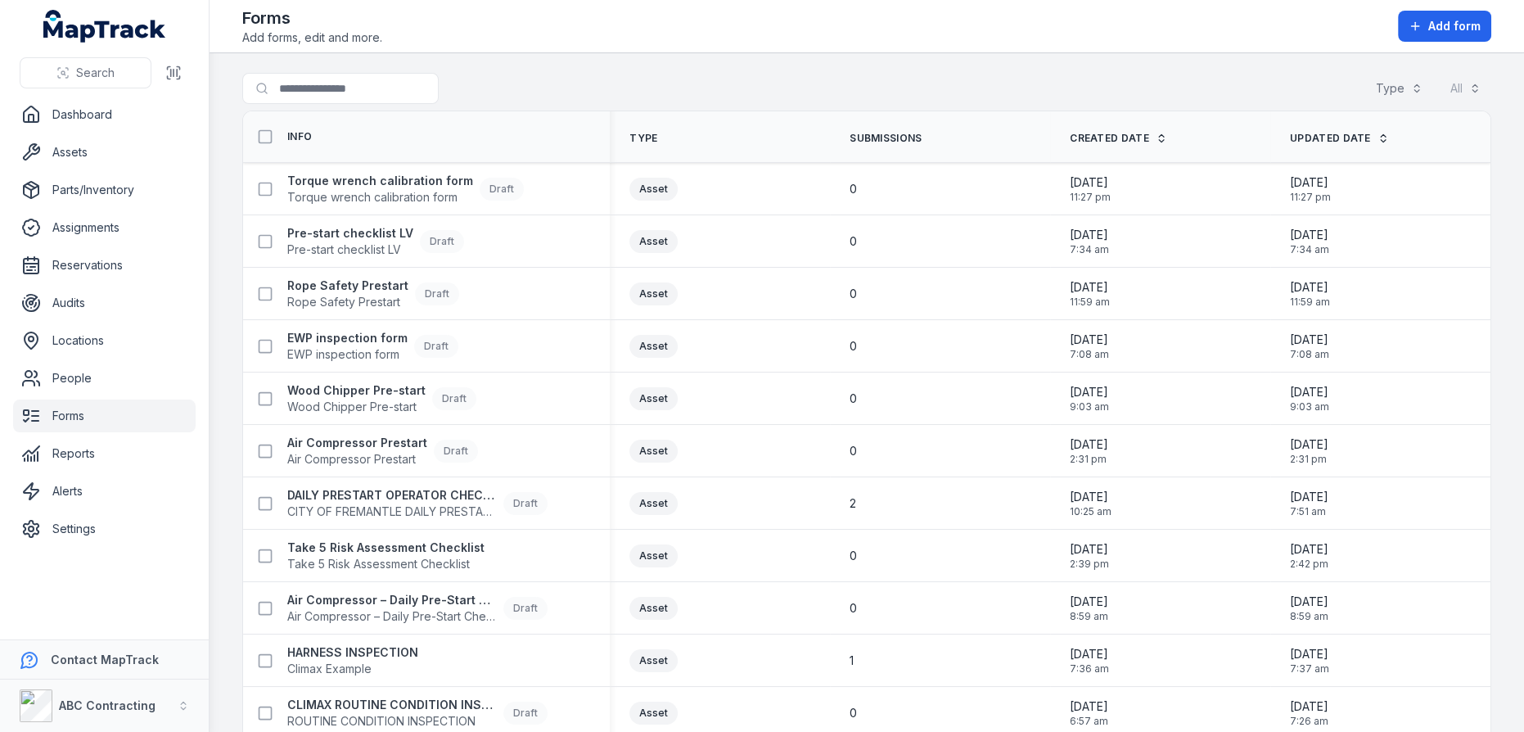
click at [800, 71] on main "Search for forms Type All Info Type Submissions Created Date Updated Date Torqu…" at bounding box center [866, 392] width 1314 height 678
click at [799, 86] on div "Search for forms Type All" at bounding box center [866, 92] width 1249 height 38
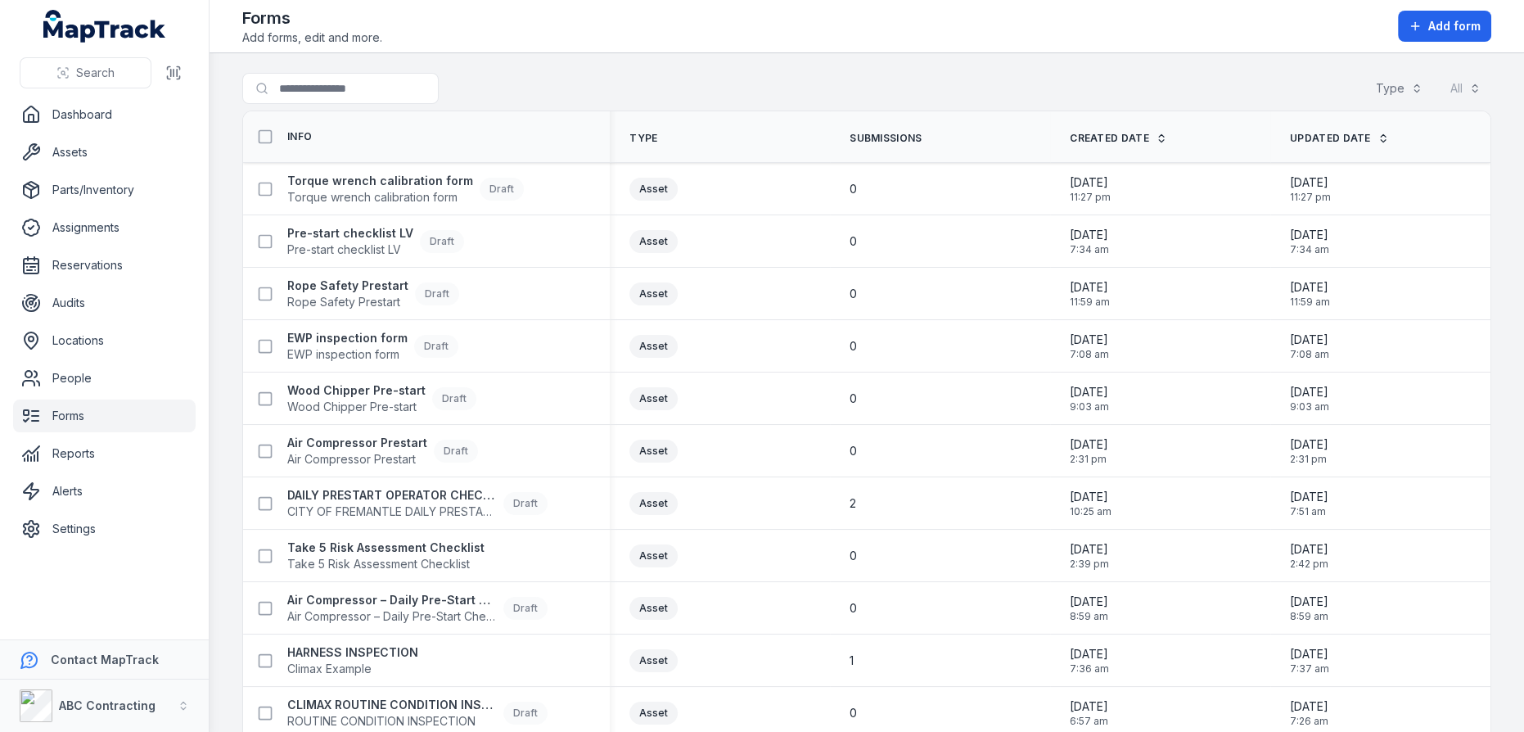
click at [799, 86] on div "Search for forms Type All" at bounding box center [866, 92] width 1249 height 38
click at [1452, 19] on span "Add form" at bounding box center [1454, 26] width 52 height 16
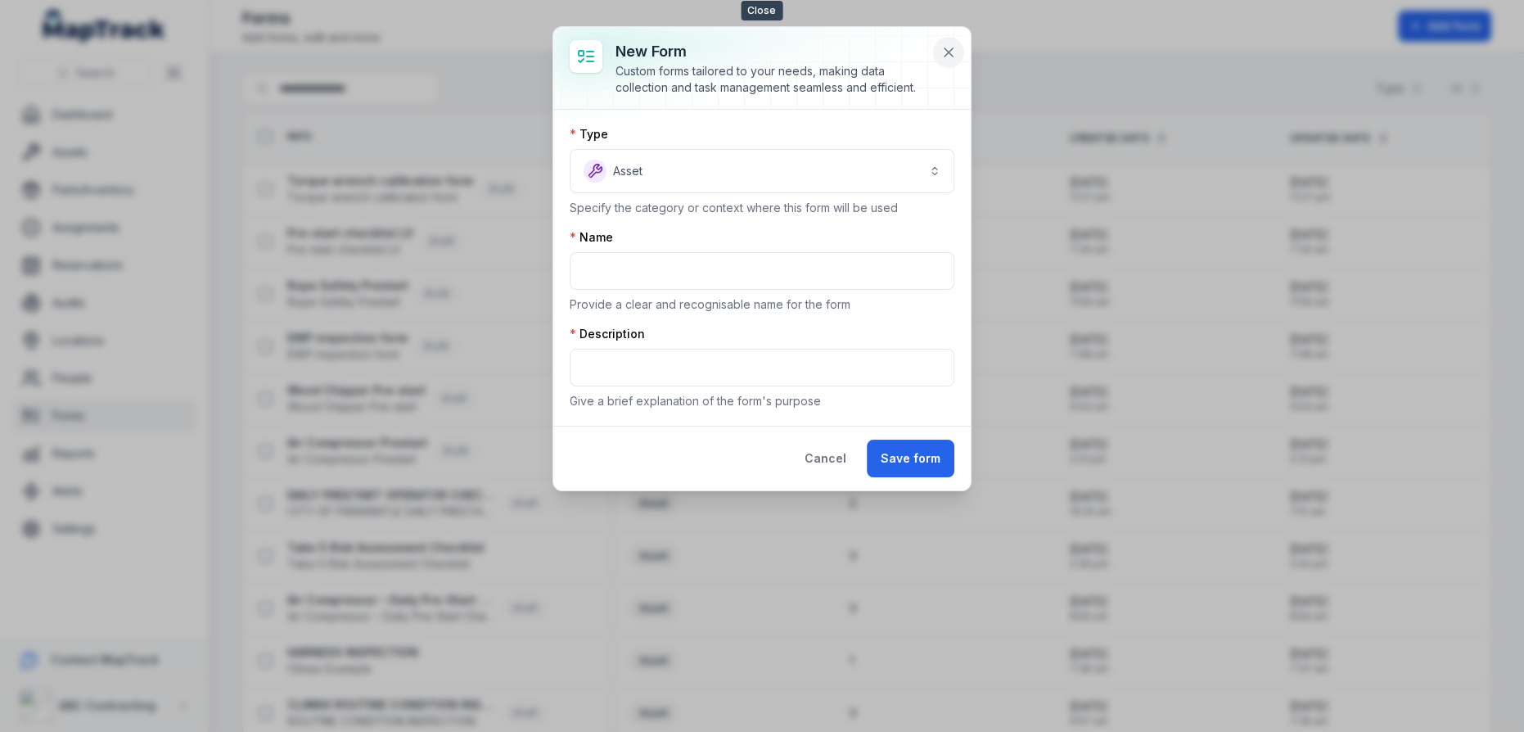
click at [949, 52] on icon at bounding box center [948, 52] width 8 height 8
